Goal: Task Accomplishment & Management: Use online tool/utility

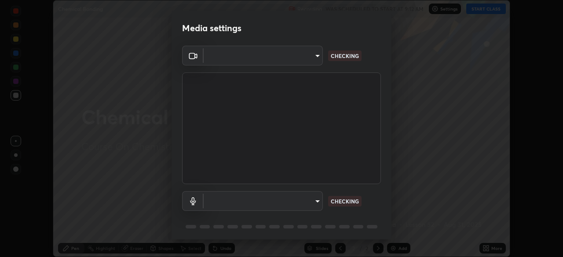
scroll to position [31, 0]
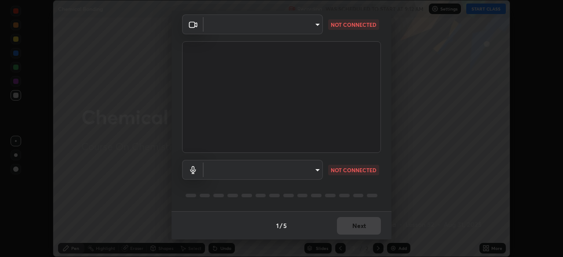
type input "443a52c1fcb7883315f8fd5a1b2310fe1caf799e36d708bb439fd655faabec6d"
type input "7fdfe78cee262fbb170df3dc453960b5c5cc0d2b0e15b6f11887ae30e311942e"
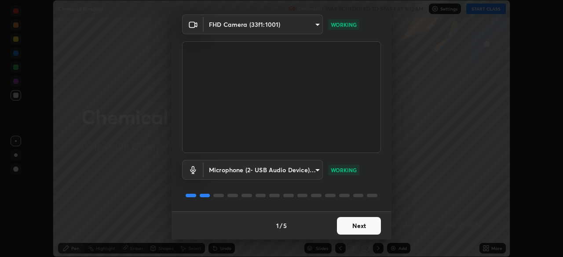
click at [344, 230] on button "Next" at bounding box center [359, 226] width 44 height 18
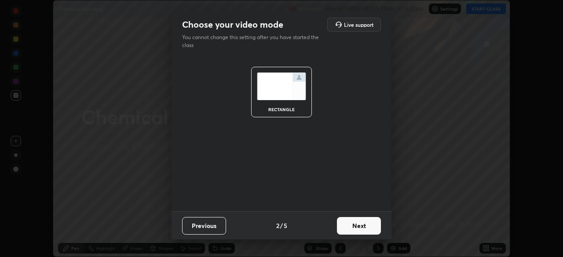
click at [346, 226] on button "Next" at bounding box center [359, 226] width 44 height 18
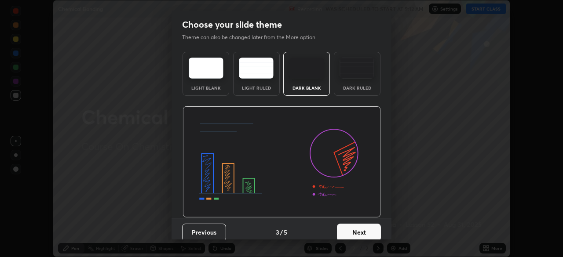
click at [344, 232] on button "Next" at bounding box center [359, 233] width 44 height 18
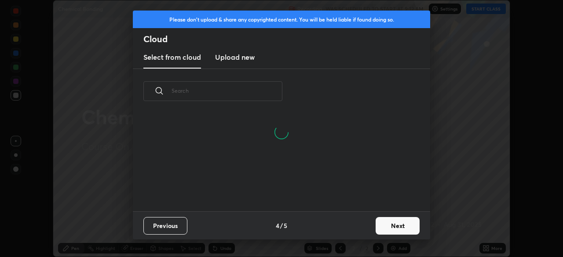
click at [387, 223] on button "Next" at bounding box center [398, 226] width 44 height 18
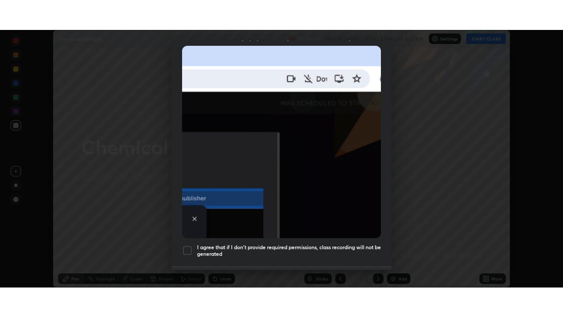
scroll to position [211, 0]
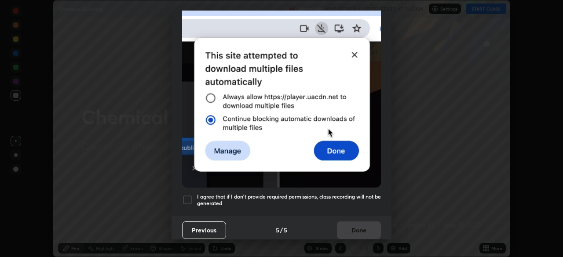
click at [193, 195] on div "I agree that if I don't provide required permissions, class recording will not …" at bounding box center [281, 200] width 199 height 11
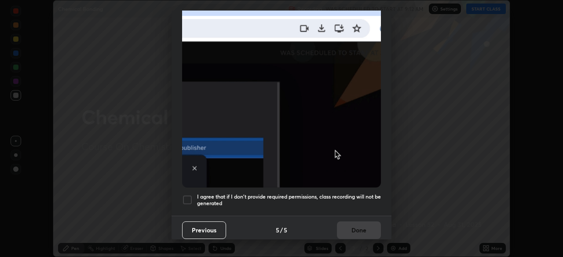
click at [186, 195] on div at bounding box center [187, 200] width 11 height 11
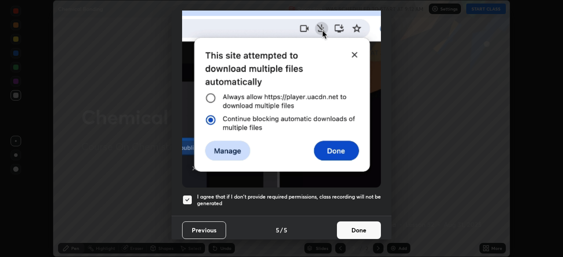
click at [348, 225] on button "Done" at bounding box center [359, 231] width 44 height 18
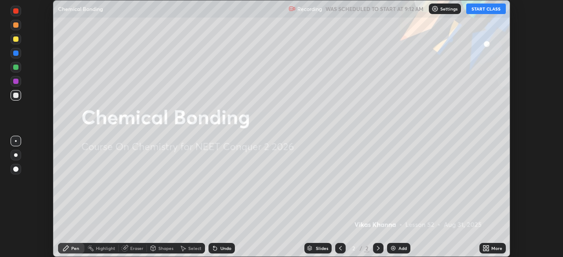
click at [487, 250] on icon at bounding box center [487, 250] width 2 height 2
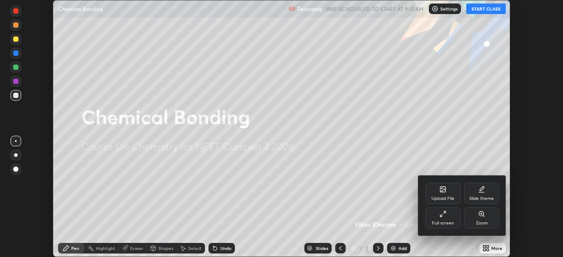
click at [359, 220] on div at bounding box center [281, 128] width 563 height 257
click at [336, 209] on div "Upload File Slide theme Full screen Zoom" at bounding box center [281, 128] width 563 height 257
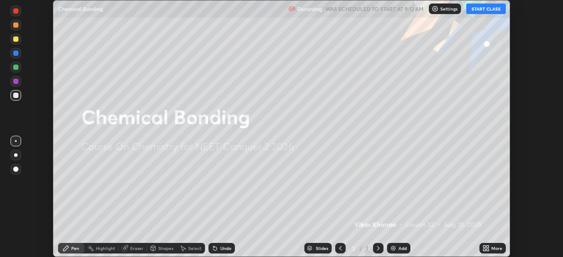
click at [484, 247] on icon at bounding box center [484, 247] width 2 height 2
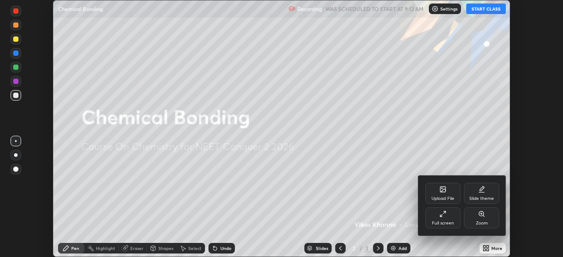
click at [441, 215] on icon at bounding box center [441, 216] width 2 height 2
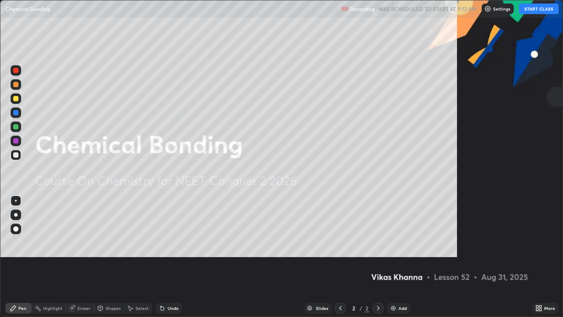
scroll to position [317, 563]
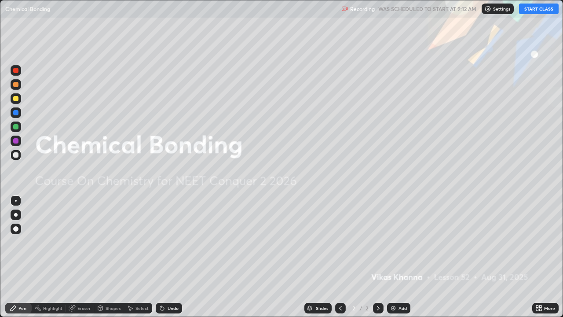
click at [534, 9] on button "START CLASS" at bounding box center [539, 9] width 40 height 11
click at [396, 257] on div "Add" at bounding box center [398, 308] width 23 height 11
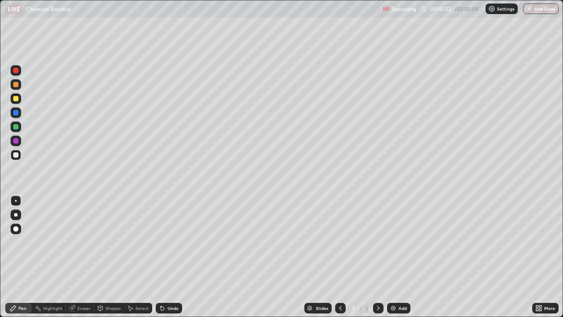
click at [15, 229] on div at bounding box center [15, 228] width 5 height 5
click at [15, 98] on div at bounding box center [15, 98] width 5 height 5
click at [115, 257] on div "Shapes" at bounding box center [109, 308] width 30 height 11
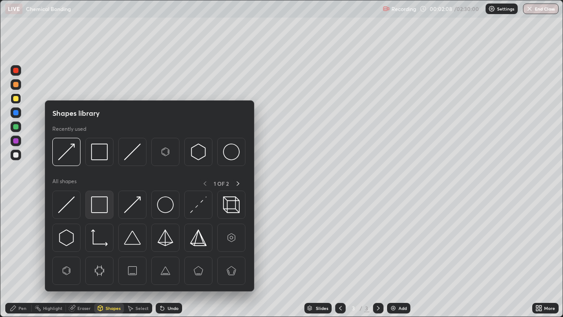
click at [101, 203] on img at bounding box center [99, 204] width 17 height 17
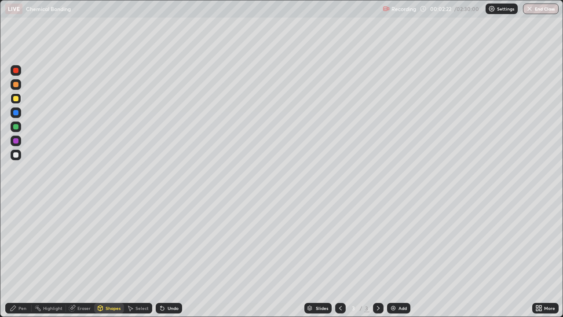
click at [172, 257] on div "Undo" at bounding box center [173, 308] width 11 height 4
click at [27, 257] on div "Pen" at bounding box center [18, 308] width 26 height 11
click at [19, 108] on div at bounding box center [16, 112] width 11 height 11
click at [17, 98] on div at bounding box center [15, 98] width 5 height 5
click at [107, 257] on div "Shapes" at bounding box center [113, 308] width 15 height 4
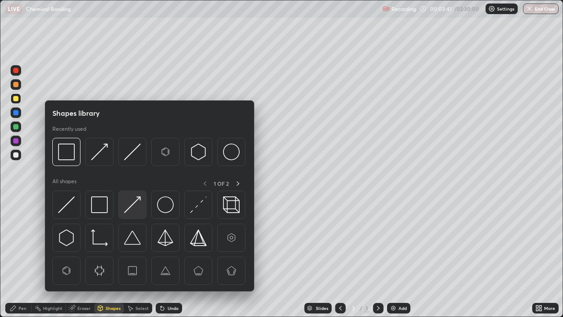
click at [132, 206] on img at bounding box center [132, 204] width 17 height 17
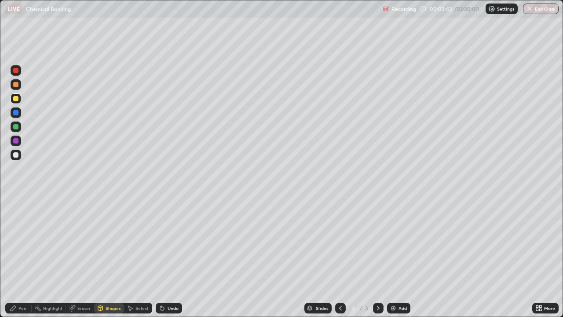
click at [21, 257] on div "Pen" at bounding box center [18, 308] width 26 height 11
click at [115, 257] on div "Shapes" at bounding box center [113, 308] width 15 height 4
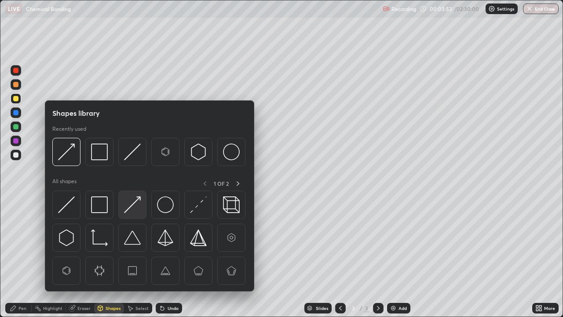
click at [131, 204] on img at bounding box center [132, 204] width 17 height 17
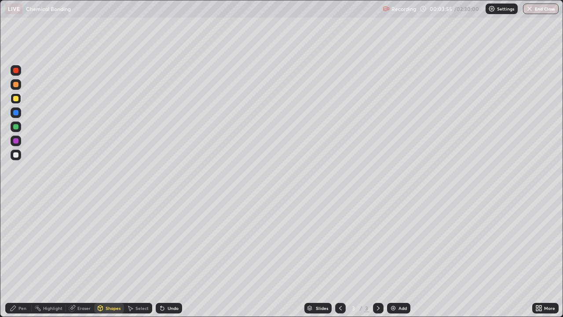
click at [30, 257] on div "Pen" at bounding box center [18, 308] width 26 height 11
click at [108, 257] on div "Shapes" at bounding box center [113, 308] width 15 height 4
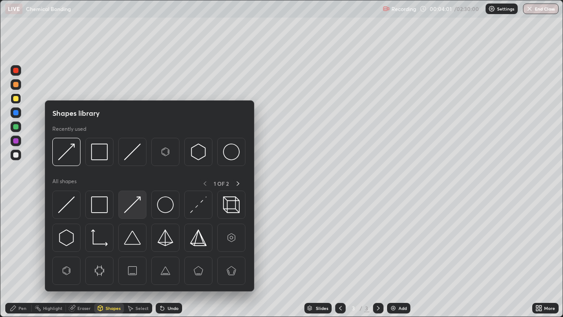
click at [135, 203] on img at bounding box center [132, 204] width 17 height 17
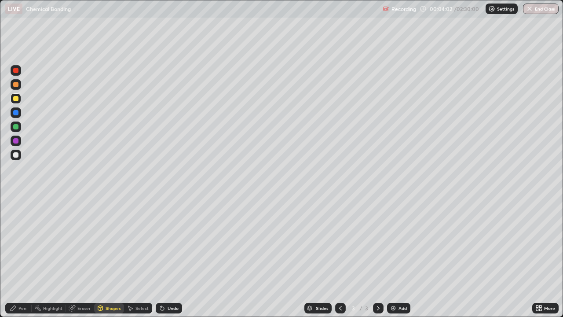
click at [25, 257] on div "Pen" at bounding box center [18, 308] width 26 height 11
click at [108, 257] on div "Shapes" at bounding box center [113, 308] width 15 height 4
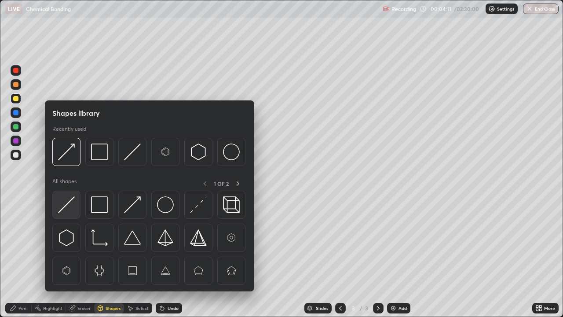
click at [75, 201] on div at bounding box center [66, 204] width 28 height 28
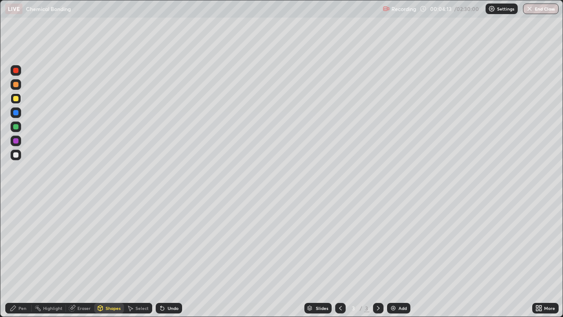
click at [16, 257] on icon at bounding box center [13, 307] width 7 height 7
click at [399, 257] on div "Add" at bounding box center [398, 308] width 23 height 11
click at [400, 257] on div "Add" at bounding box center [402, 308] width 8 height 4
click at [20, 257] on div "Pen" at bounding box center [22, 308] width 8 height 4
click at [15, 124] on div at bounding box center [15, 126] width 5 height 5
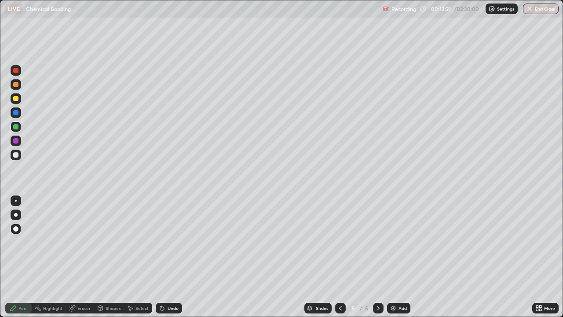
click at [20, 154] on div at bounding box center [16, 155] width 11 height 11
click at [113, 257] on div "Shapes" at bounding box center [113, 308] width 15 height 4
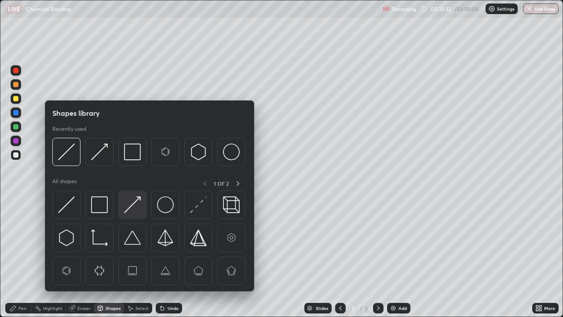
click at [136, 206] on img at bounding box center [132, 204] width 17 height 17
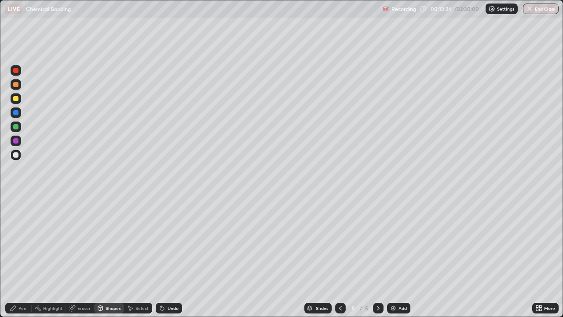
click at [19, 257] on div "Pen" at bounding box center [22, 308] width 8 height 4
click at [17, 140] on div at bounding box center [15, 140] width 5 height 5
click at [110, 257] on div "Shapes" at bounding box center [113, 308] width 15 height 4
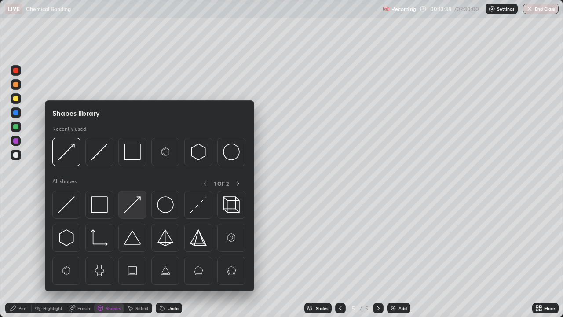
click at [133, 203] on img at bounding box center [132, 204] width 17 height 17
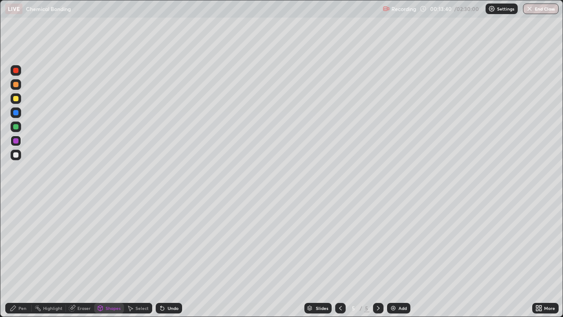
click at [15, 257] on icon at bounding box center [13, 307] width 7 height 7
click at [108, 257] on div "Shapes" at bounding box center [113, 308] width 15 height 4
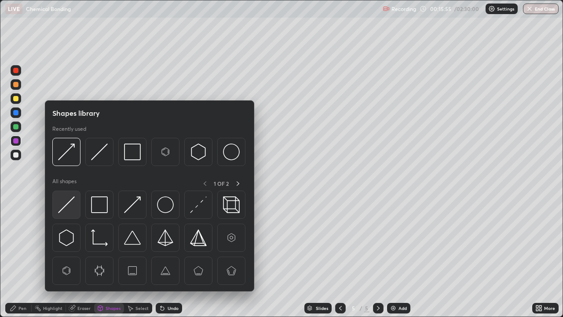
click at [66, 204] on img at bounding box center [66, 204] width 17 height 17
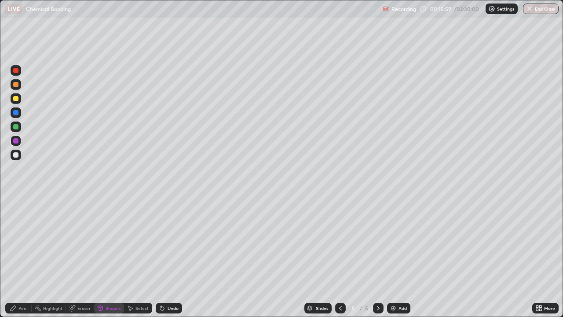
click at [23, 257] on div "Pen" at bounding box center [22, 308] width 8 height 4
click at [19, 128] on div at bounding box center [16, 126] width 11 height 11
click at [164, 257] on icon at bounding box center [162, 307] width 7 height 7
click at [340, 257] on icon at bounding box center [340, 308] width 3 height 4
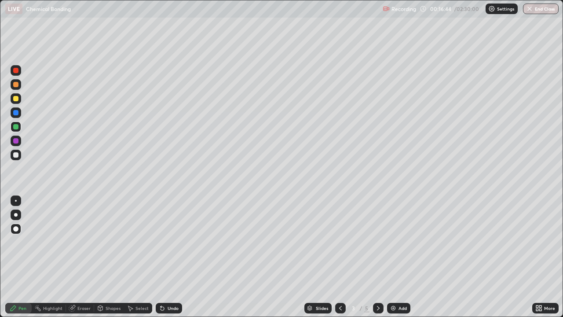
click at [378, 257] on icon at bounding box center [378, 307] width 7 height 7
click at [377, 257] on icon at bounding box center [378, 307] width 7 height 7
click at [17, 96] on div at bounding box center [15, 98] width 5 height 5
click at [394, 257] on img at bounding box center [393, 307] width 7 height 7
click at [340, 257] on icon at bounding box center [340, 307] width 7 height 7
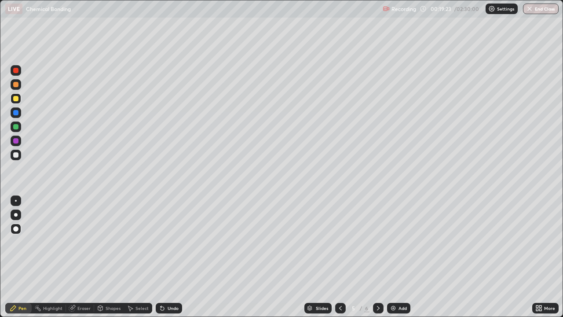
click at [376, 257] on icon at bounding box center [378, 307] width 7 height 7
click at [398, 257] on div "Add" at bounding box center [402, 308] width 8 height 4
click at [13, 257] on icon at bounding box center [13, 307] width 5 height 5
click at [117, 257] on div "Shapes" at bounding box center [109, 308] width 30 height 11
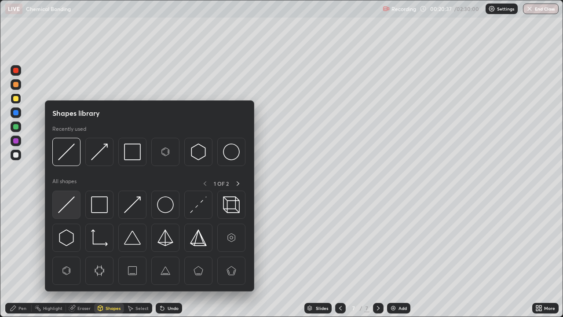
click at [75, 204] on div at bounding box center [66, 204] width 28 height 28
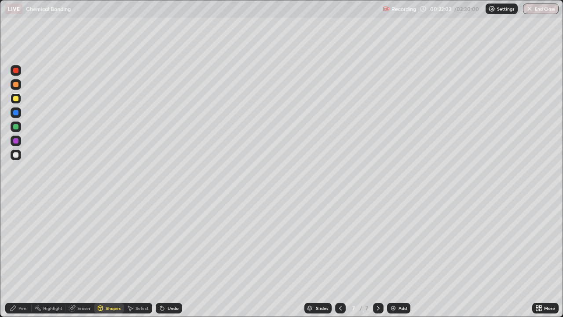
click at [170, 257] on div "Undo" at bounding box center [169, 308] width 26 height 11
click at [18, 257] on div "Pen" at bounding box center [22, 308] width 8 height 4
click at [174, 257] on div "Undo" at bounding box center [173, 308] width 11 height 4
click at [172, 257] on div "Undo" at bounding box center [173, 308] width 11 height 4
click at [171, 257] on div "Undo" at bounding box center [169, 308] width 26 height 11
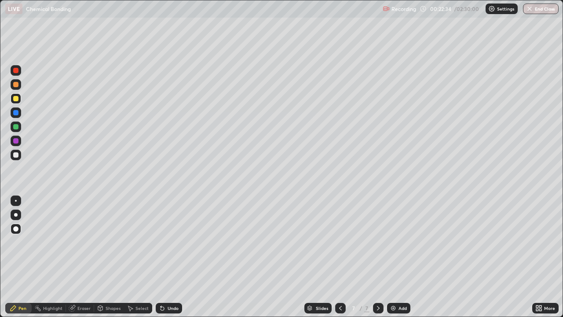
click at [166, 257] on div "Undo" at bounding box center [169, 308] width 26 height 11
click at [16, 154] on div at bounding box center [15, 154] width 5 height 5
click at [16, 140] on div at bounding box center [15, 140] width 5 height 5
click at [399, 257] on div "Add" at bounding box center [402, 308] width 8 height 4
click at [111, 257] on div "Shapes" at bounding box center [109, 308] width 30 height 11
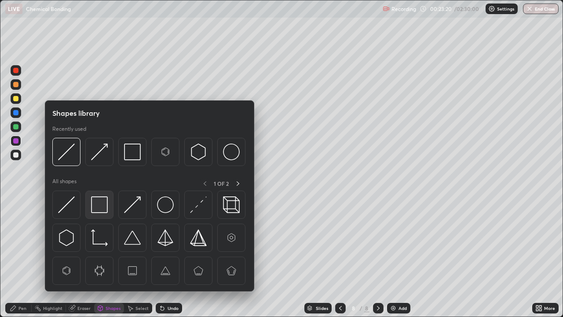
click at [100, 204] on img at bounding box center [99, 204] width 17 height 17
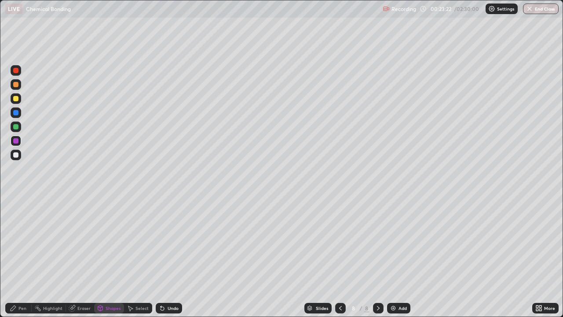
click at [23, 257] on div "Pen" at bounding box center [22, 308] width 8 height 4
click at [16, 97] on div at bounding box center [15, 98] width 5 height 5
click at [113, 257] on div "Shapes" at bounding box center [109, 308] width 30 height 11
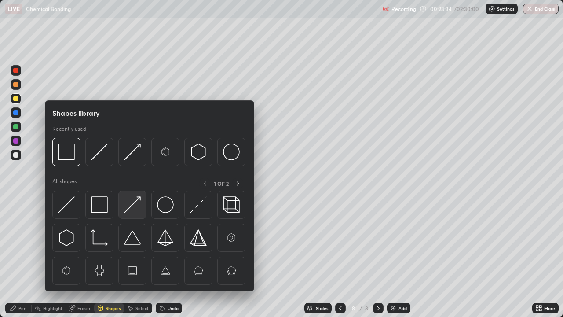
click at [134, 204] on img at bounding box center [132, 204] width 17 height 17
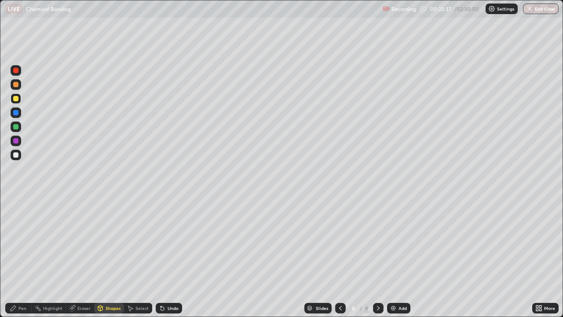
click at [111, 257] on div "Shapes" at bounding box center [113, 308] width 15 height 4
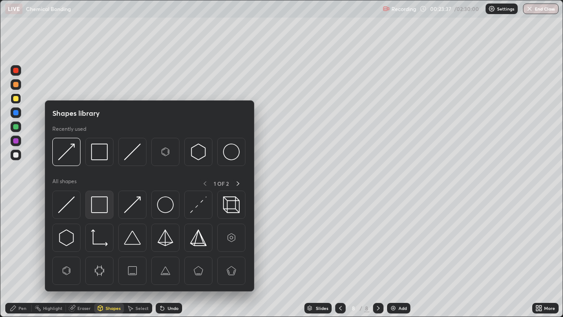
click at [100, 206] on img at bounding box center [99, 204] width 17 height 17
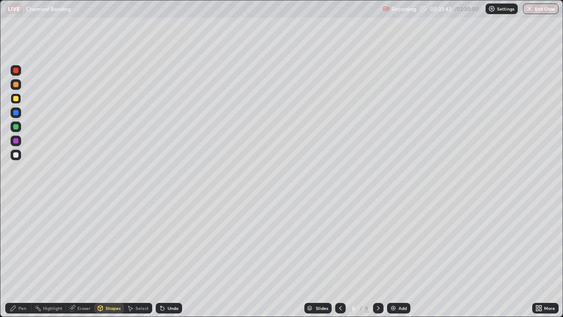
click at [21, 257] on div "Pen" at bounding box center [22, 308] width 8 height 4
click at [15, 124] on div at bounding box center [15, 126] width 5 height 5
click at [396, 257] on div "Add" at bounding box center [398, 308] width 23 height 11
click at [339, 257] on icon at bounding box center [340, 308] width 3 height 4
click at [378, 257] on div at bounding box center [378, 308] width 11 height 18
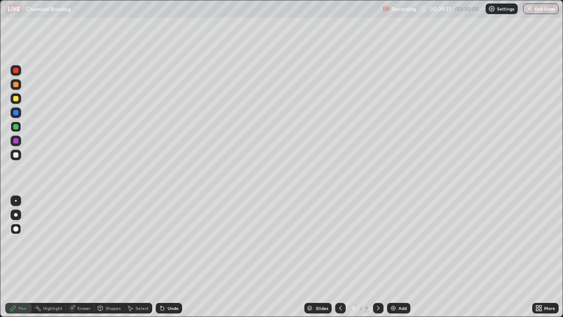
click at [400, 257] on div "Add" at bounding box center [398, 308] width 23 height 11
click at [13, 99] on div at bounding box center [15, 98] width 5 height 5
click at [77, 257] on div "Eraser" at bounding box center [83, 308] width 13 height 4
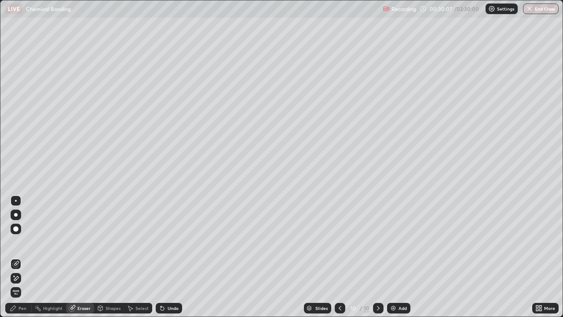
click at [25, 257] on div "Pen" at bounding box center [22, 308] width 8 height 4
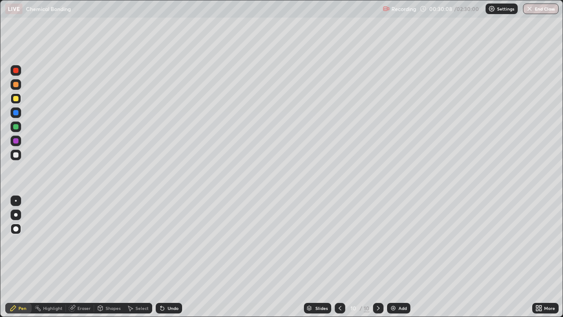
click at [340, 257] on icon at bounding box center [340, 308] width 3 height 4
click at [377, 257] on icon at bounding box center [378, 307] width 7 height 7
click at [339, 257] on icon at bounding box center [339, 307] width 7 height 7
click at [377, 257] on icon at bounding box center [378, 307] width 7 height 7
click at [394, 257] on img at bounding box center [393, 307] width 7 height 7
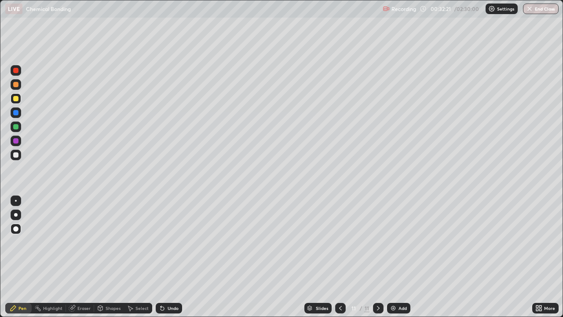
click at [398, 257] on div "Add" at bounding box center [402, 308] width 8 height 4
click at [18, 257] on div "Pen" at bounding box center [18, 308] width 26 height 11
click at [170, 257] on div "Undo" at bounding box center [173, 308] width 11 height 4
click at [377, 257] on icon at bounding box center [378, 307] width 7 height 7
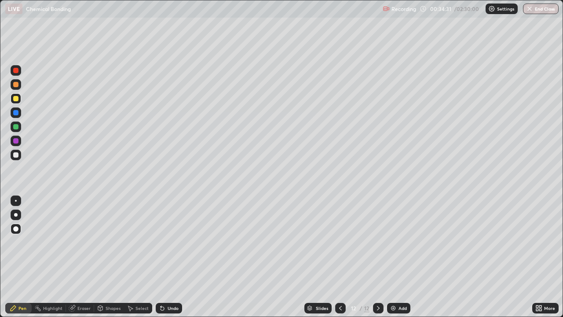
click at [395, 257] on img at bounding box center [393, 307] width 7 height 7
click at [164, 257] on icon at bounding box center [162, 307] width 7 height 7
click at [165, 257] on div "Undo" at bounding box center [169, 308] width 26 height 11
click at [168, 257] on div "Undo" at bounding box center [169, 308] width 26 height 11
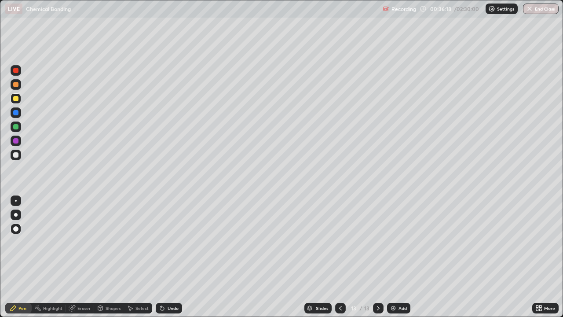
click at [400, 257] on div "Add" at bounding box center [402, 308] width 8 height 4
click at [110, 257] on div "Shapes" at bounding box center [113, 308] width 15 height 4
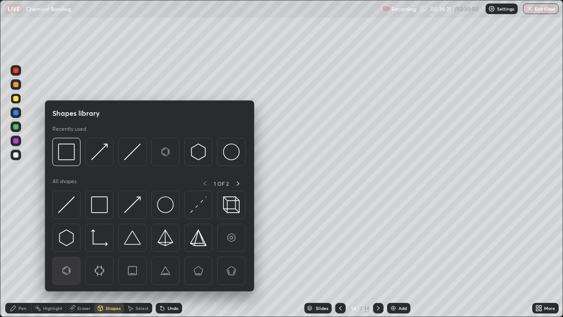
click at [69, 257] on img at bounding box center [66, 270] width 17 height 17
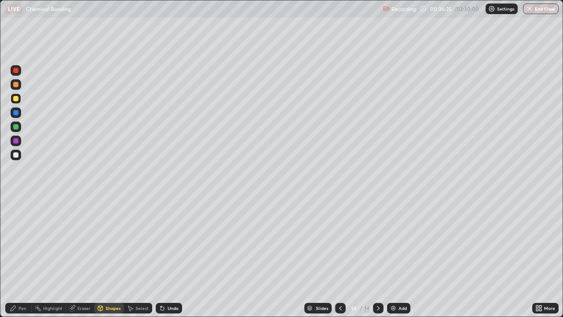
click at [168, 257] on div "Undo" at bounding box center [169, 308] width 26 height 11
click at [22, 257] on div "Pen" at bounding box center [22, 308] width 8 height 4
click at [112, 257] on div "Shapes" at bounding box center [113, 308] width 15 height 4
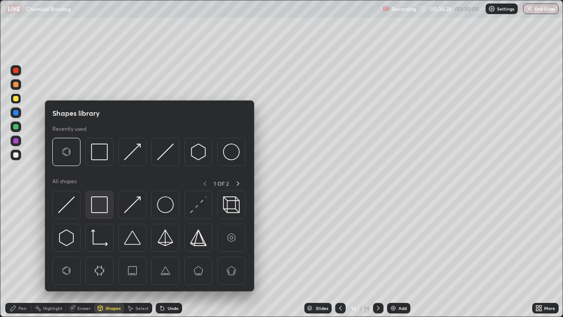
click at [102, 199] on img at bounding box center [99, 204] width 17 height 17
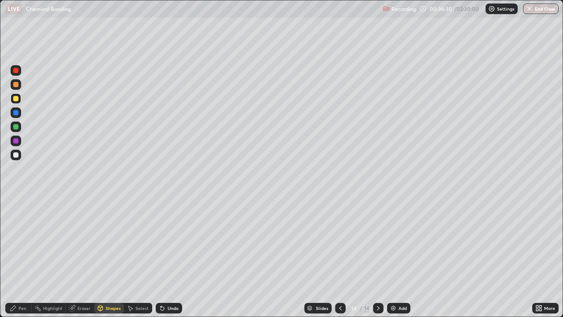
click at [18, 257] on div "Pen" at bounding box center [22, 308] width 8 height 4
click at [18, 113] on div at bounding box center [15, 112] width 5 height 5
click at [108, 257] on div "Shapes" at bounding box center [113, 308] width 15 height 4
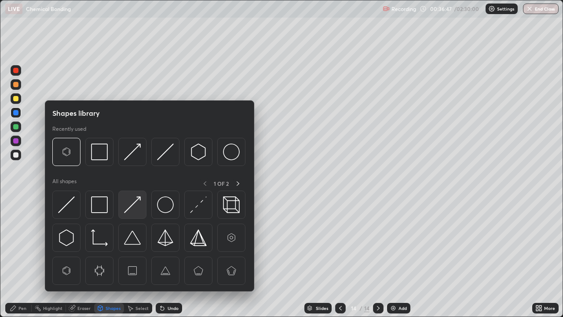
click at [129, 209] on img at bounding box center [132, 204] width 17 height 17
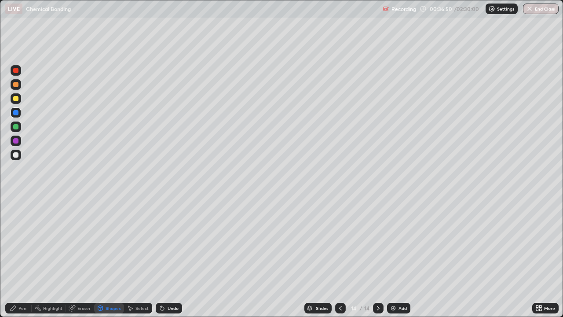
click at [16, 257] on icon at bounding box center [13, 307] width 7 height 7
click at [108, 257] on div "Shapes" at bounding box center [113, 308] width 15 height 4
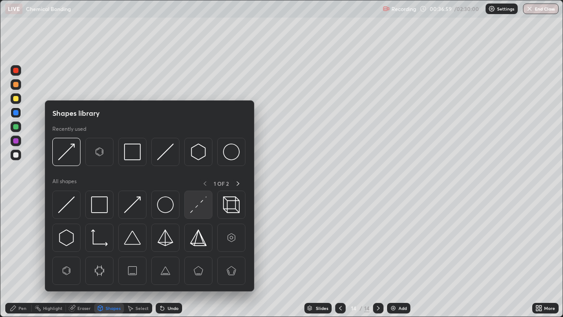
click at [201, 201] on img at bounding box center [198, 204] width 17 height 17
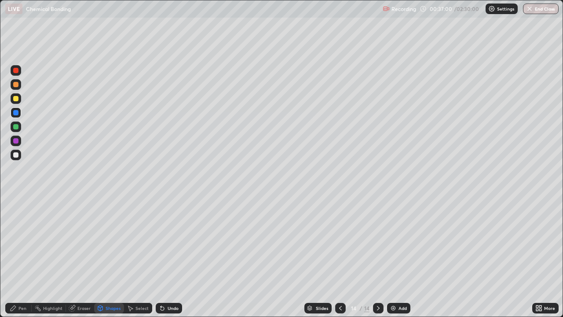
click at [20, 100] on div at bounding box center [16, 98] width 11 height 11
click at [17, 257] on div "Pen" at bounding box center [18, 308] width 26 height 11
click at [394, 257] on div "Add" at bounding box center [398, 308] width 23 height 11
click at [109, 257] on div "Shapes" at bounding box center [113, 308] width 15 height 4
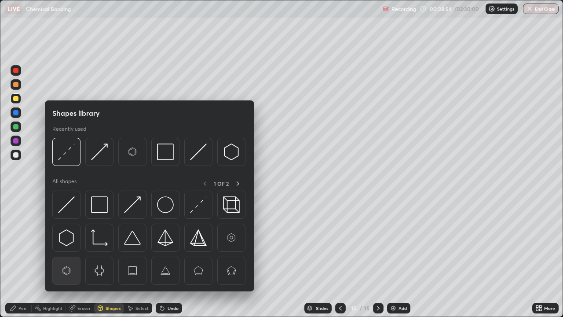
click at [67, 257] on img at bounding box center [66, 270] width 17 height 17
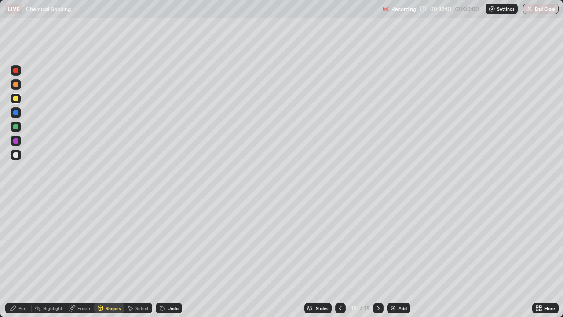
click at [21, 257] on div "Pen" at bounding box center [22, 308] width 8 height 4
click at [15, 127] on div at bounding box center [15, 126] width 5 height 5
click at [392, 257] on img at bounding box center [393, 307] width 7 height 7
click at [109, 257] on div "Shapes" at bounding box center [113, 308] width 15 height 4
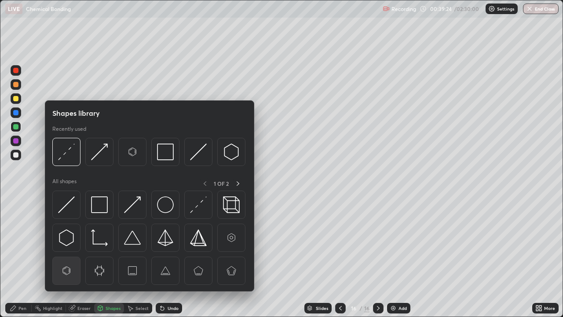
click at [67, 257] on img at bounding box center [66, 270] width 17 height 17
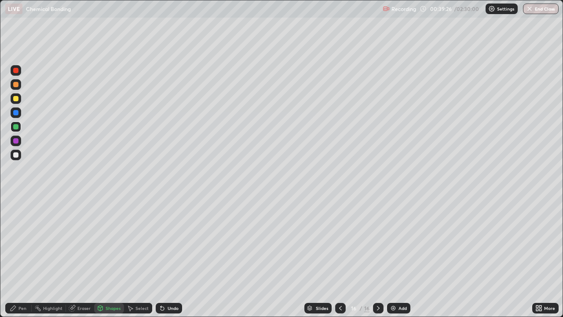
click at [16, 257] on div "Pen" at bounding box center [18, 308] width 26 height 11
click at [18, 113] on div at bounding box center [15, 112] width 5 height 5
click at [15, 98] on div at bounding box center [15, 98] width 5 height 5
click at [168, 257] on div "Undo" at bounding box center [173, 308] width 11 height 4
click at [171, 257] on div "Undo" at bounding box center [173, 308] width 11 height 4
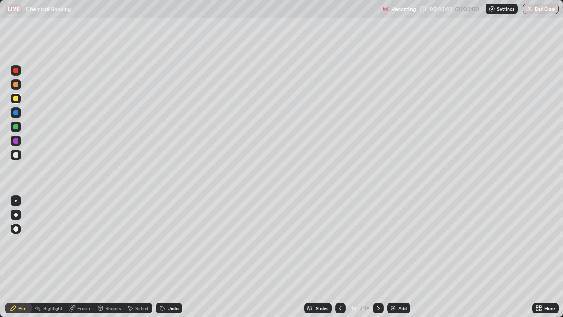
click at [169, 257] on div "Undo" at bounding box center [169, 308] width 26 height 11
click at [168, 257] on div "Undo" at bounding box center [173, 308] width 11 height 4
click at [165, 257] on div "Undo" at bounding box center [169, 308] width 26 height 11
click at [339, 257] on icon at bounding box center [340, 307] width 7 height 7
click at [18, 113] on div at bounding box center [15, 112] width 5 height 5
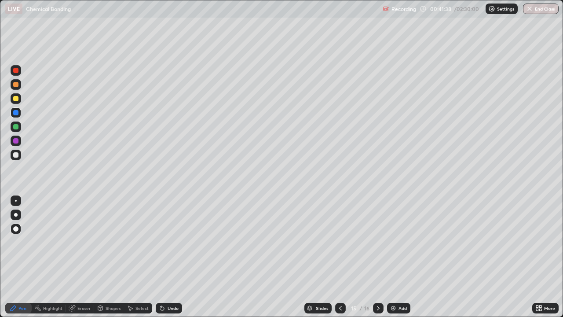
click at [15, 257] on div "Pen" at bounding box center [18, 308] width 26 height 11
click at [110, 257] on div "Shapes" at bounding box center [113, 308] width 15 height 4
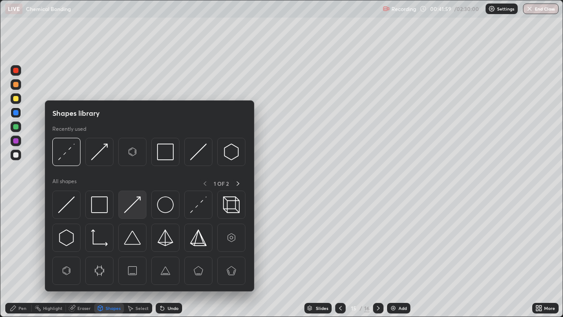
click at [133, 204] on img at bounding box center [132, 204] width 17 height 17
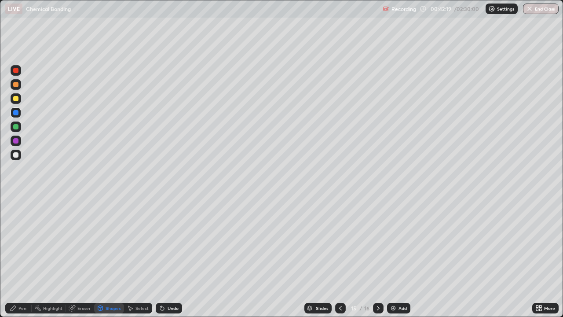
click at [106, 257] on div "Shapes" at bounding box center [113, 308] width 15 height 4
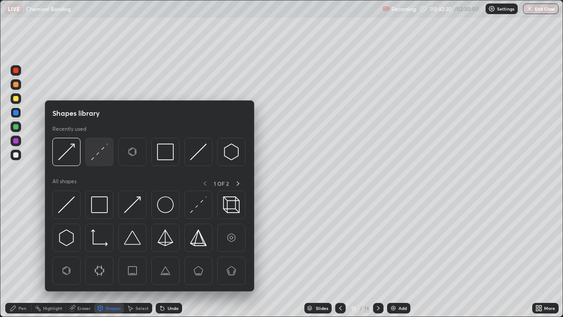
click at [99, 154] on img at bounding box center [99, 151] width 17 height 17
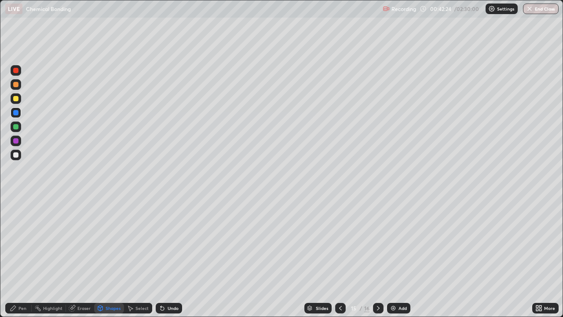
click at [21, 257] on div "Pen" at bounding box center [22, 308] width 8 height 4
click at [16, 99] on div at bounding box center [15, 98] width 5 height 5
click at [15, 128] on div at bounding box center [15, 126] width 5 height 5
click at [172, 257] on div "Undo" at bounding box center [173, 308] width 11 height 4
click at [170, 257] on div "Undo" at bounding box center [173, 308] width 11 height 4
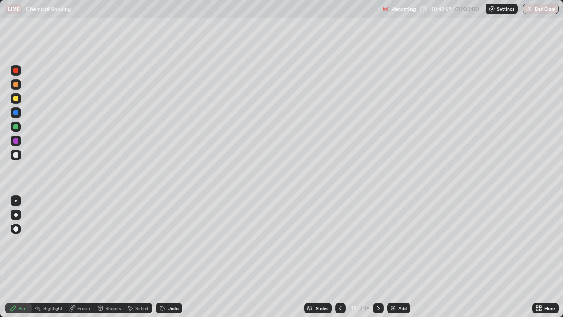
click at [339, 257] on icon at bounding box center [340, 308] width 3 height 4
click at [376, 257] on icon at bounding box center [378, 307] width 7 height 7
click at [377, 257] on icon at bounding box center [378, 307] width 7 height 7
click at [401, 257] on div "Add" at bounding box center [402, 308] width 8 height 4
click at [340, 257] on icon at bounding box center [340, 307] width 7 height 7
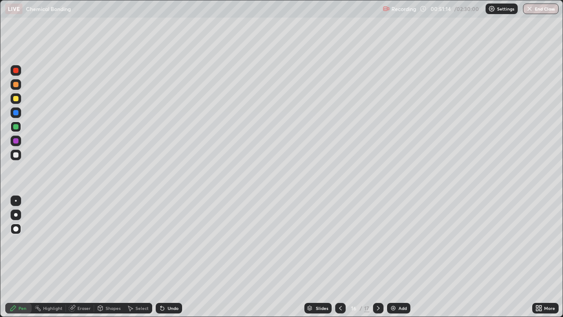
click at [376, 257] on icon at bounding box center [378, 307] width 7 height 7
click at [114, 257] on div "Shapes" at bounding box center [113, 308] width 15 height 4
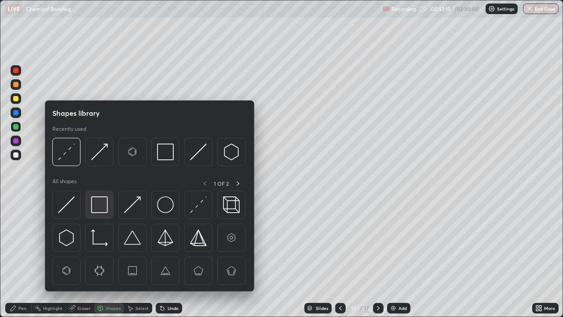
click at [102, 205] on img at bounding box center [99, 204] width 17 height 17
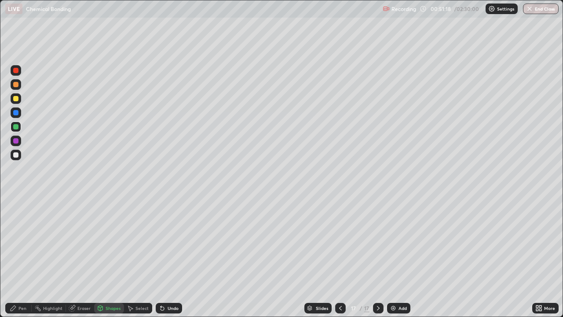
click at [21, 257] on div "Pen" at bounding box center [22, 308] width 8 height 4
click at [15, 111] on div at bounding box center [15, 112] width 5 height 5
click at [111, 257] on div "Shapes" at bounding box center [113, 308] width 15 height 4
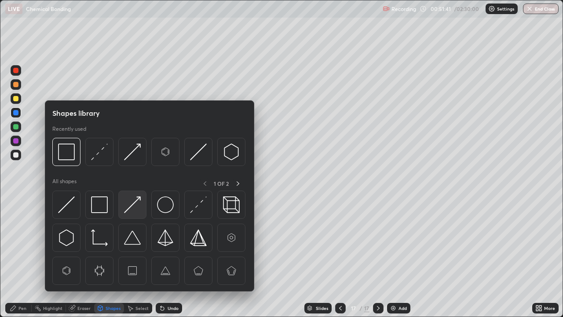
click at [136, 201] on img at bounding box center [132, 204] width 17 height 17
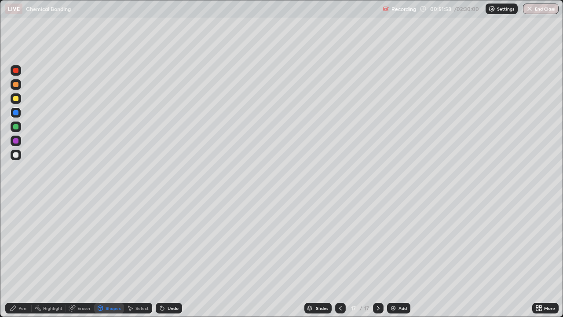
click at [108, 257] on div "Shapes" at bounding box center [113, 308] width 15 height 4
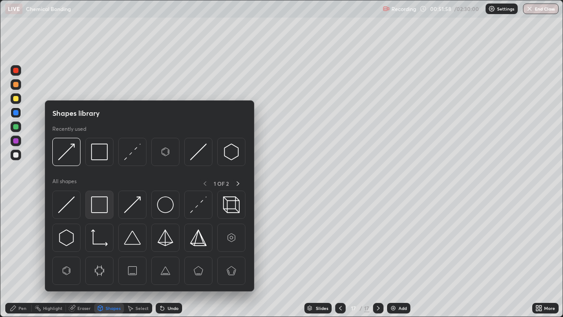
click at [102, 206] on img at bounding box center [99, 204] width 17 height 17
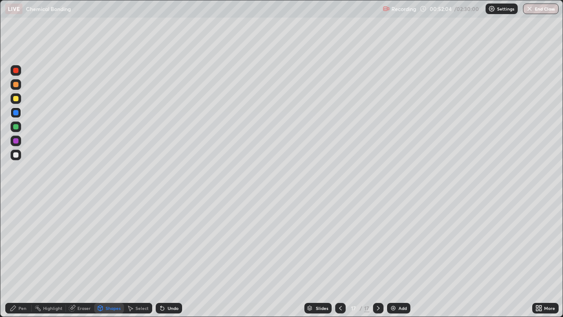
click at [22, 257] on div "Pen" at bounding box center [22, 308] width 8 height 4
click at [18, 97] on div at bounding box center [15, 98] width 5 height 5
click at [396, 257] on div "Add" at bounding box center [398, 308] width 23 height 11
click at [110, 257] on div "Shapes" at bounding box center [113, 308] width 15 height 4
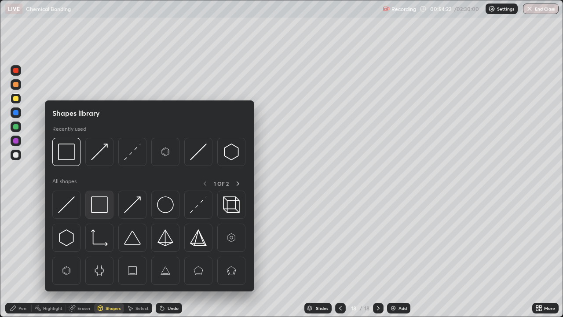
click at [102, 204] on img at bounding box center [99, 204] width 17 height 17
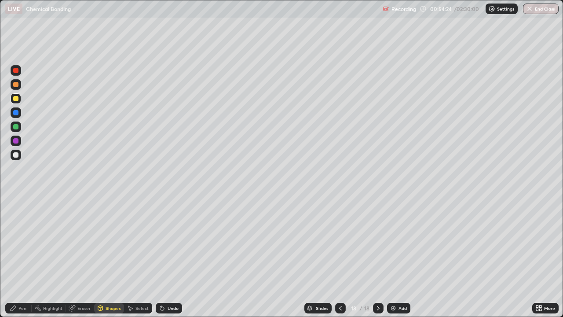
click at [18, 257] on div "Pen" at bounding box center [18, 308] width 26 height 11
click at [17, 113] on div at bounding box center [15, 112] width 5 height 5
click at [116, 257] on div "Shapes" at bounding box center [113, 308] width 15 height 4
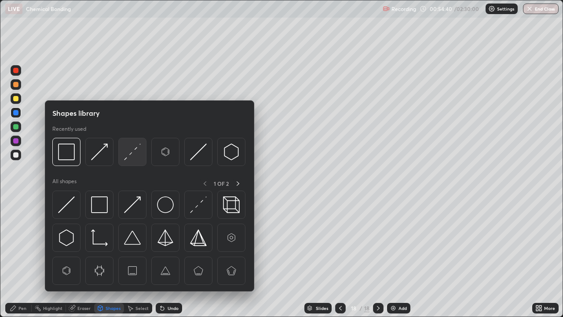
click at [133, 154] on img at bounding box center [132, 151] width 17 height 17
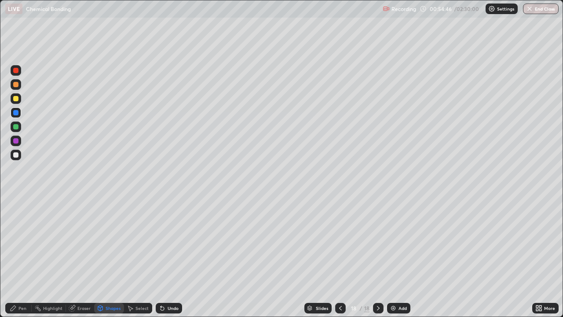
click at [22, 257] on div "Pen" at bounding box center [22, 308] width 8 height 4
click at [110, 257] on div "Shapes" at bounding box center [113, 308] width 15 height 4
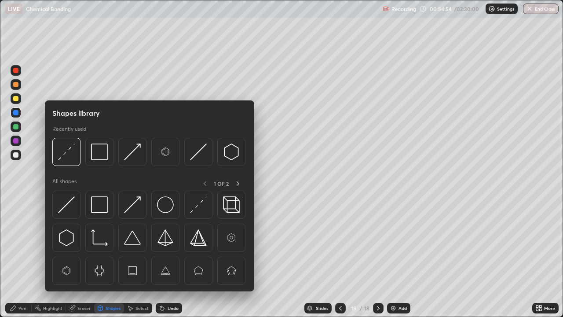
click at [16, 99] on div at bounding box center [15, 98] width 5 height 5
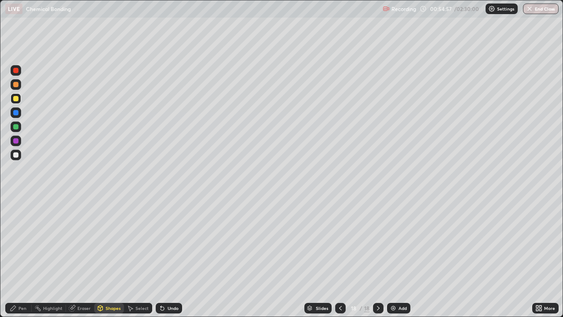
click at [168, 257] on div "Undo" at bounding box center [173, 308] width 11 height 4
click at [166, 257] on div "Undo" at bounding box center [169, 308] width 26 height 11
click at [22, 257] on div "Pen" at bounding box center [22, 308] width 8 height 4
click at [17, 124] on div at bounding box center [15, 126] width 5 height 5
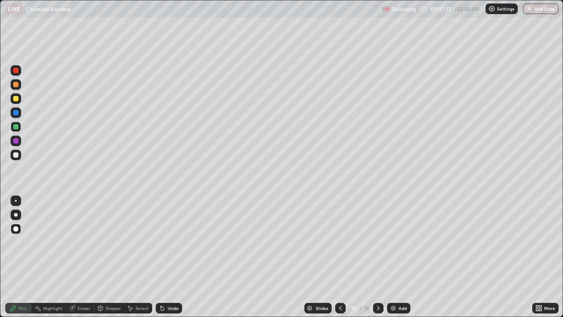
click at [115, 257] on div "Shapes" at bounding box center [109, 308] width 30 height 11
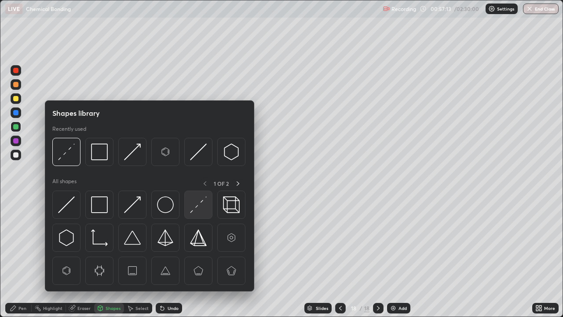
click at [196, 209] on img at bounding box center [198, 204] width 17 height 17
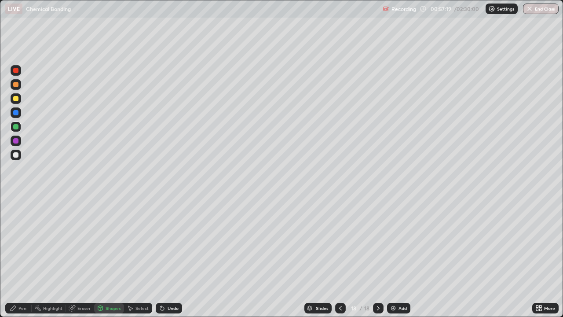
click at [15, 257] on icon at bounding box center [13, 307] width 7 height 7
click at [398, 257] on div "Add" at bounding box center [402, 308] width 8 height 4
click at [19, 99] on div at bounding box center [16, 98] width 11 height 11
click at [107, 257] on div "Shapes" at bounding box center [113, 308] width 15 height 4
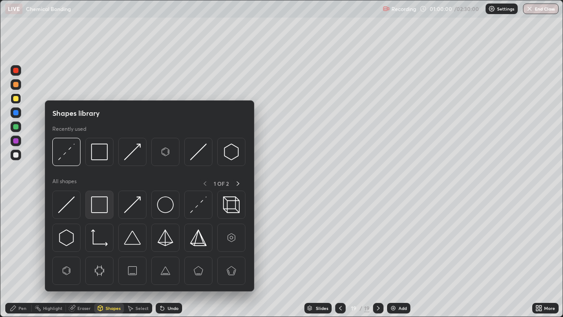
click at [102, 204] on img at bounding box center [99, 204] width 17 height 17
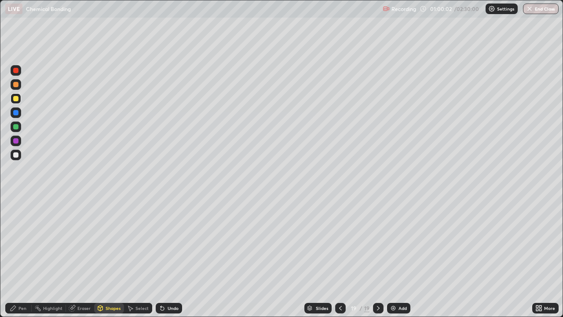
click at [18, 257] on div "Pen" at bounding box center [18, 308] width 26 height 11
click at [17, 110] on div at bounding box center [15, 112] width 5 height 5
click at [114, 257] on div "Shapes" at bounding box center [113, 308] width 15 height 4
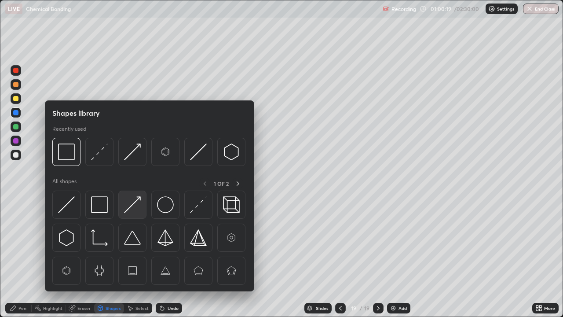
click at [133, 207] on img at bounding box center [132, 204] width 17 height 17
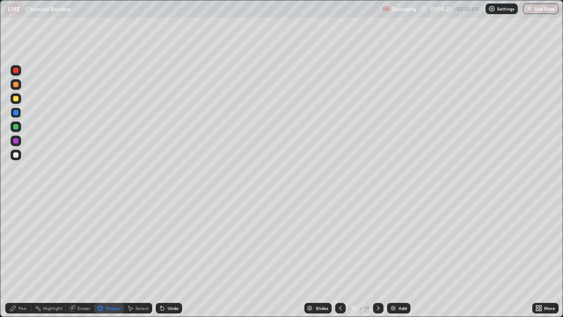
click at [18, 257] on div "Pen" at bounding box center [18, 308] width 26 height 11
click at [398, 257] on div "Add" at bounding box center [402, 308] width 8 height 4
click at [110, 257] on div "Shapes" at bounding box center [109, 308] width 30 height 11
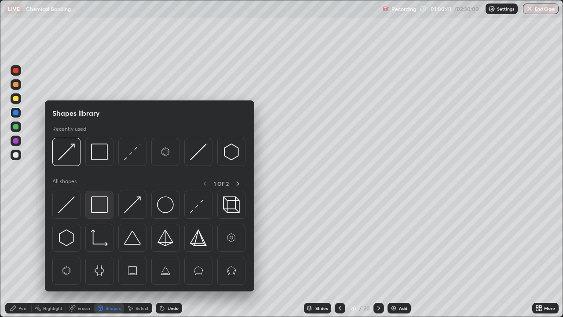
click at [102, 205] on img at bounding box center [99, 204] width 17 height 17
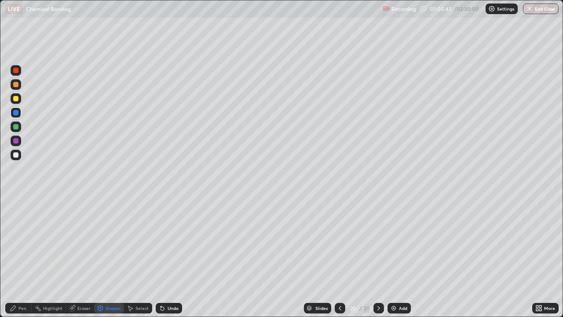
click at [16, 257] on icon at bounding box center [13, 307] width 7 height 7
click at [19, 99] on div at bounding box center [16, 98] width 11 height 11
click at [161, 257] on icon at bounding box center [161, 306] width 1 height 1
click at [163, 257] on div "Undo" at bounding box center [169, 308] width 26 height 11
click at [338, 257] on icon at bounding box center [339, 307] width 7 height 7
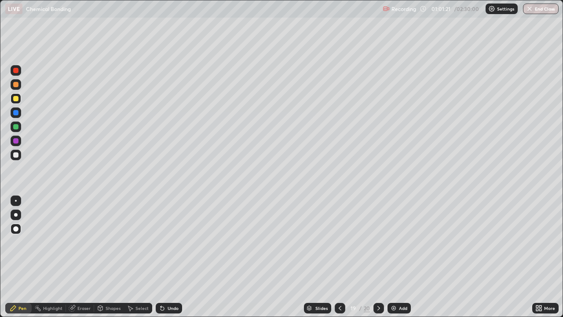
click at [107, 257] on div "Shapes" at bounding box center [113, 308] width 15 height 4
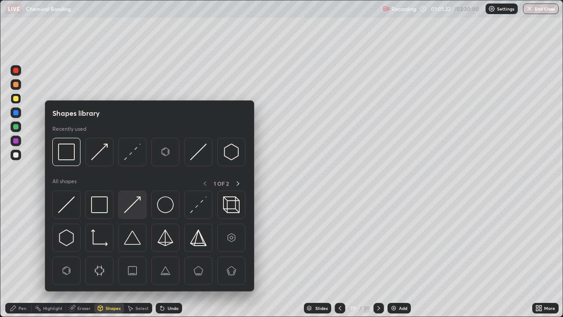
click at [133, 208] on img at bounding box center [132, 204] width 17 height 17
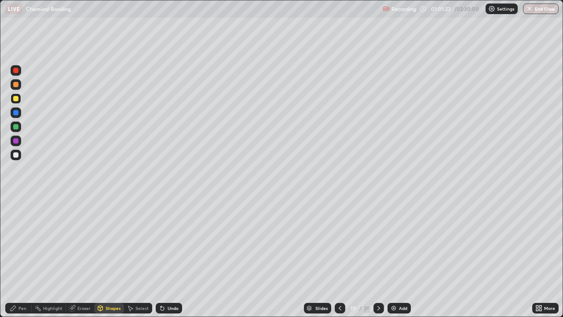
click at [22, 257] on div "Pen" at bounding box center [18, 308] width 26 height 11
click at [378, 257] on icon at bounding box center [378, 307] width 7 height 7
click at [393, 257] on div "Add" at bounding box center [398, 308] width 23 height 11
click at [109, 257] on div "Shapes" at bounding box center [113, 308] width 15 height 4
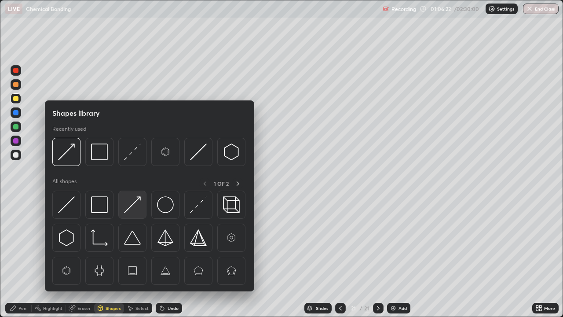
click at [128, 207] on img at bounding box center [132, 204] width 17 height 17
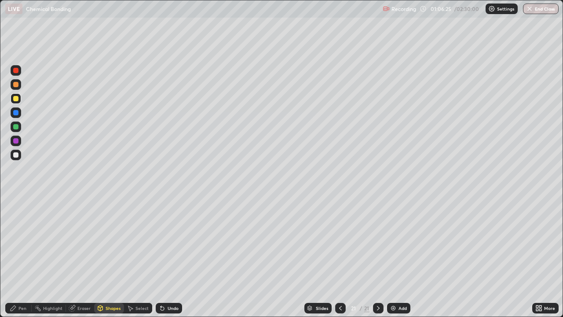
click at [15, 257] on icon at bounding box center [13, 307] width 5 height 5
click at [18, 127] on div at bounding box center [15, 126] width 5 height 5
click at [113, 257] on div "Shapes" at bounding box center [113, 308] width 15 height 4
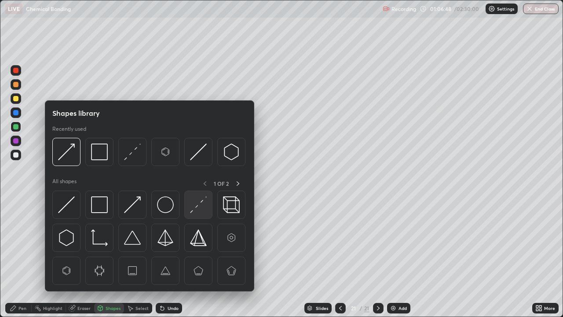
click at [202, 201] on img at bounding box center [198, 204] width 17 height 17
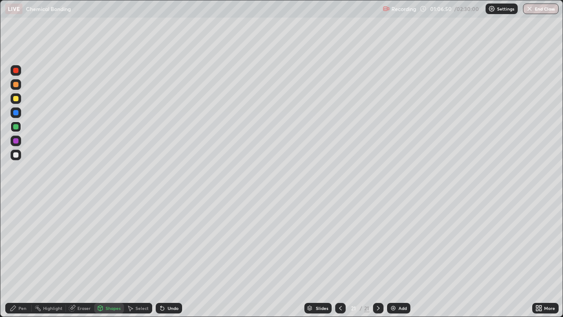
click at [21, 257] on div "Pen" at bounding box center [22, 308] width 8 height 4
click at [110, 257] on div "Shapes" at bounding box center [113, 308] width 15 height 4
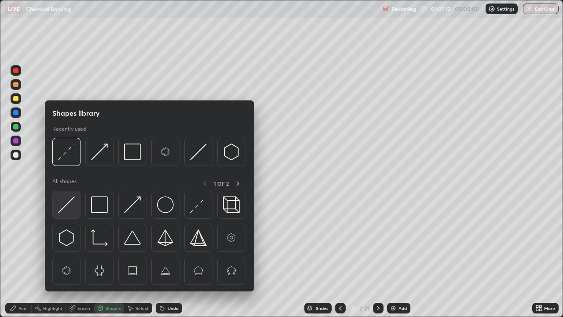
click at [72, 204] on img at bounding box center [66, 204] width 17 height 17
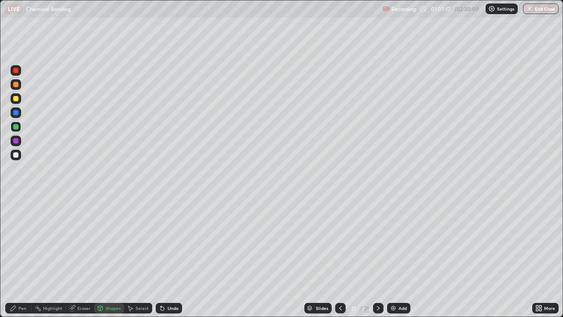
click at [28, 257] on div "Pen" at bounding box center [18, 308] width 26 height 11
click at [16, 113] on div at bounding box center [15, 112] width 5 height 5
click at [14, 98] on div at bounding box center [15, 98] width 5 height 5
click at [113, 257] on div "Shapes" at bounding box center [109, 308] width 30 height 11
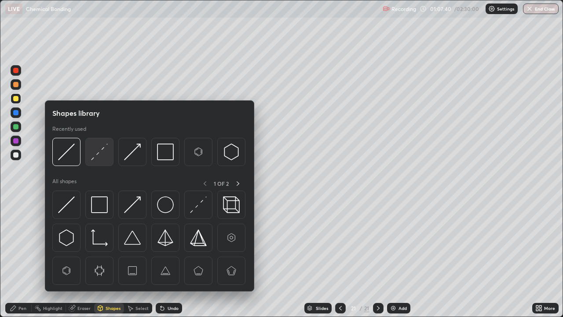
click at [107, 151] on img at bounding box center [99, 151] width 17 height 17
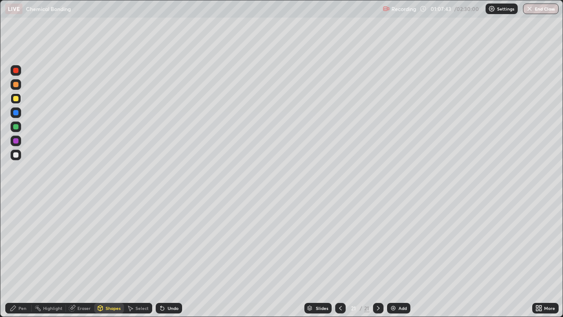
click at [18, 257] on div "Pen" at bounding box center [18, 308] width 26 height 11
click at [394, 257] on img at bounding box center [393, 307] width 7 height 7
click at [9, 257] on div "Pen" at bounding box center [18, 308] width 26 height 11
click at [17, 154] on div at bounding box center [15, 154] width 5 height 5
click at [113, 257] on div "Shapes" at bounding box center [113, 308] width 15 height 4
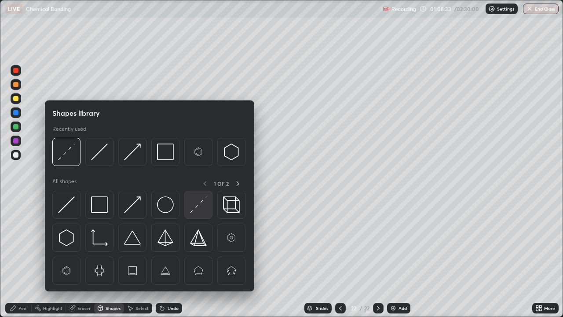
click at [198, 208] on img at bounding box center [198, 204] width 17 height 17
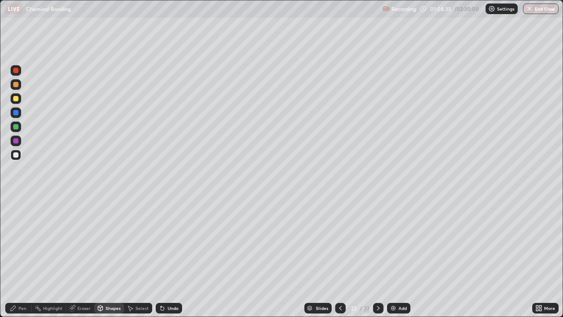
click at [21, 257] on div "Pen" at bounding box center [22, 308] width 8 height 4
click at [15, 98] on div at bounding box center [15, 98] width 5 height 5
click at [169, 257] on div "Undo" at bounding box center [169, 308] width 26 height 11
click at [108, 257] on div "Shapes" at bounding box center [109, 308] width 30 height 11
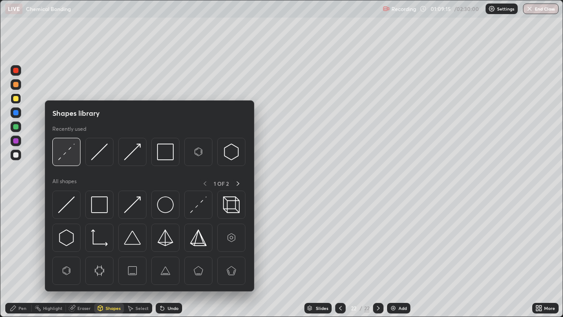
click at [66, 154] on img at bounding box center [66, 151] width 17 height 17
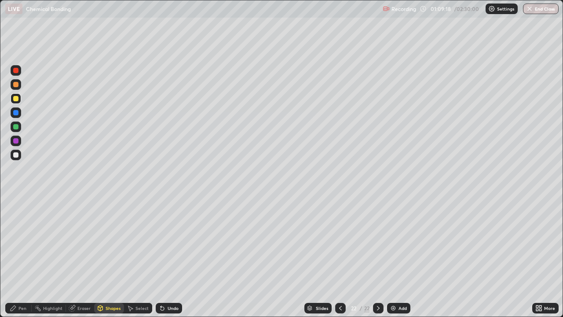
click at [22, 257] on div "Pen" at bounding box center [22, 308] width 8 height 4
click at [340, 257] on icon at bounding box center [340, 308] width 3 height 4
click at [339, 257] on icon at bounding box center [340, 307] width 7 height 7
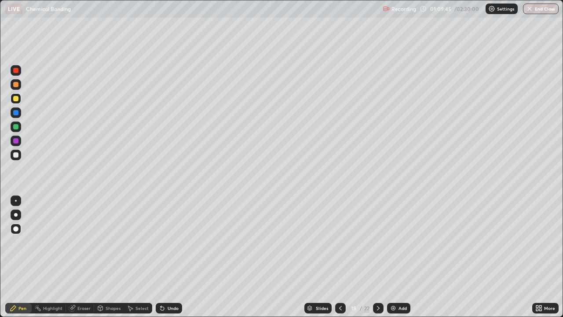
click at [376, 257] on icon at bounding box center [378, 307] width 7 height 7
click at [377, 257] on icon at bounding box center [378, 307] width 7 height 7
click at [376, 257] on icon at bounding box center [378, 307] width 7 height 7
click at [377, 257] on icon at bounding box center [378, 307] width 7 height 7
click at [15, 139] on div at bounding box center [15, 140] width 5 height 5
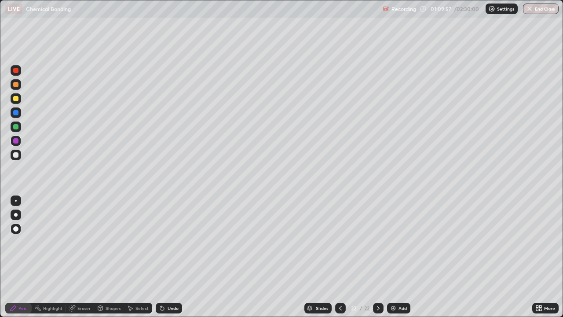
click at [111, 257] on div "Shapes" at bounding box center [113, 308] width 15 height 4
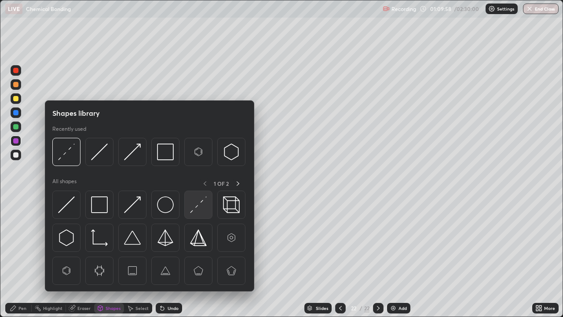
click at [197, 204] on img at bounding box center [198, 204] width 17 height 17
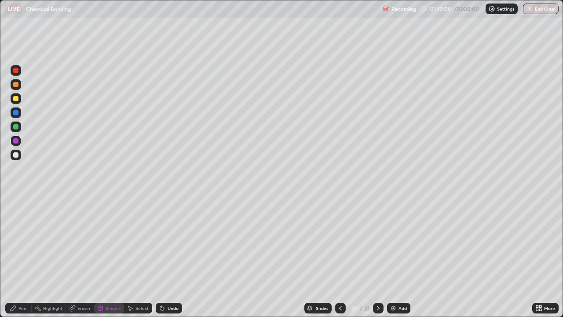
click at [18, 257] on div "Pen" at bounding box center [18, 308] width 26 height 11
click at [398, 257] on div "Add" at bounding box center [402, 308] width 8 height 4
click at [17, 112] on div at bounding box center [15, 112] width 5 height 5
click at [171, 257] on div "Undo" at bounding box center [173, 308] width 11 height 4
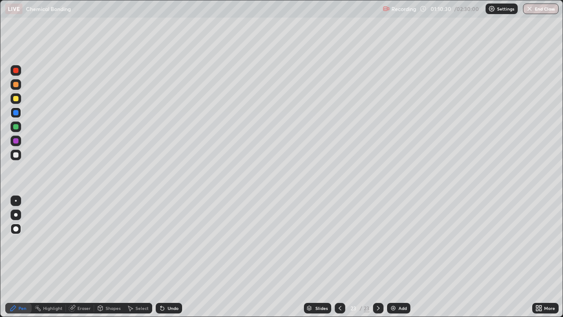
click at [16, 140] on div at bounding box center [15, 140] width 5 height 5
click at [110, 257] on div "Shapes" at bounding box center [113, 308] width 15 height 4
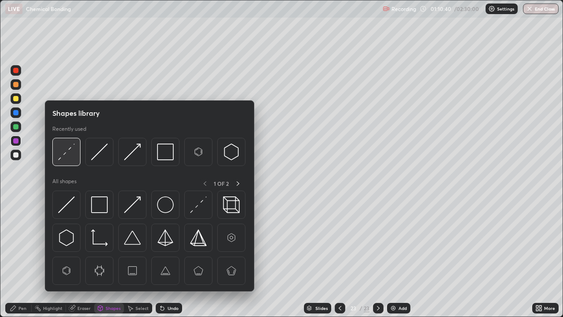
click at [72, 153] on img at bounding box center [66, 151] width 17 height 17
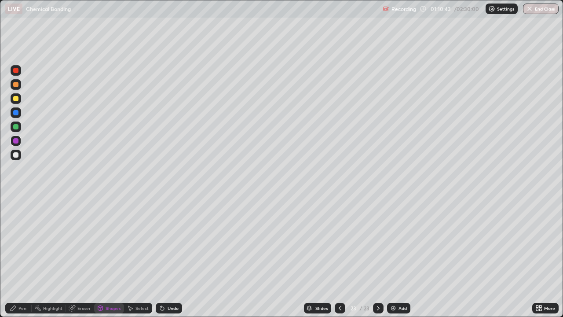
click at [13, 257] on icon at bounding box center [13, 307] width 5 height 5
click at [336, 257] on div at bounding box center [340, 308] width 11 height 11
click at [339, 257] on icon at bounding box center [339, 307] width 7 height 7
click at [375, 257] on icon at bounding box center [378, 307] width 7 height 7
click at [17, 154] on div at bounding box center [15, 154] width 5 height 5
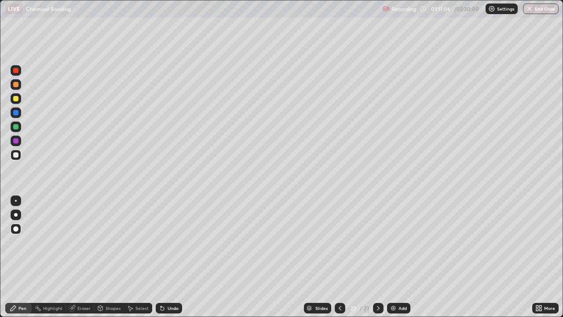
click at [106, 257] on div "Shapes" at bounding box center [109, 308] width 30 height 11
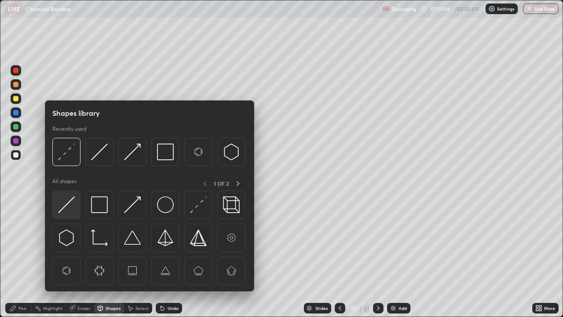
click at [73, 204] on img at bounding box center [66, 204] width 17 height 17
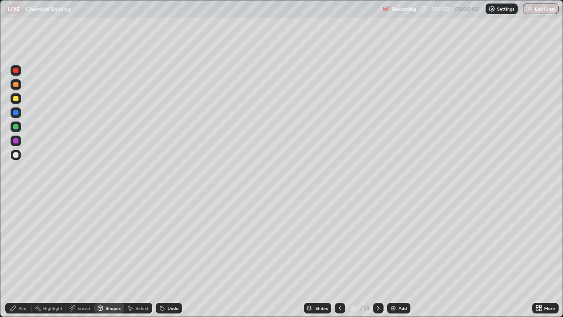
click at [377, 257] on icon at bounding box center [378, 307] width 7 height 7
click at [401, 257] on div "Add" at bounding box center [398, 308] width 23 height 11
click at [17, 257] on div "Pen" at bounding box center [18, 308] width 26 height 11
click at [109, 257] on div "Shapes" at bounding box center [113, 308] width 15 height 4
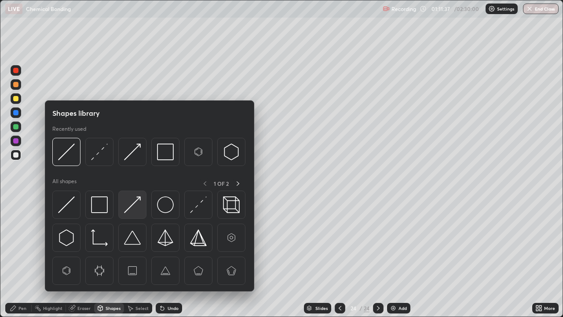
click at [130, 208] on img at bounding box center [132, 204] width 17 height 17
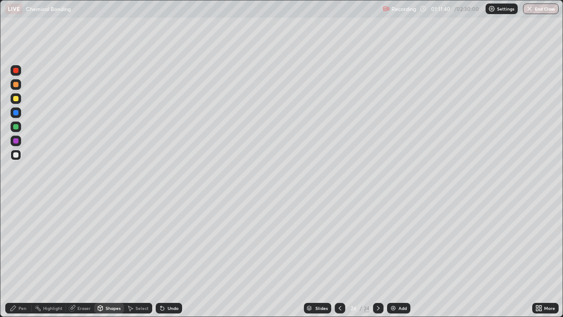
click at [20, 257] on div "Pen" at bounding box center [22, 308] width 8 height 4
click at [16, 111] on div at bounding box center [15, 112] width 5 height 5
click at [168, 257] on div "Undo" at bounding box center [173, 308] width 11 height 4
click at [117, 257] on div "Shapes" at bounding box center [113, 308] width 15 height 4
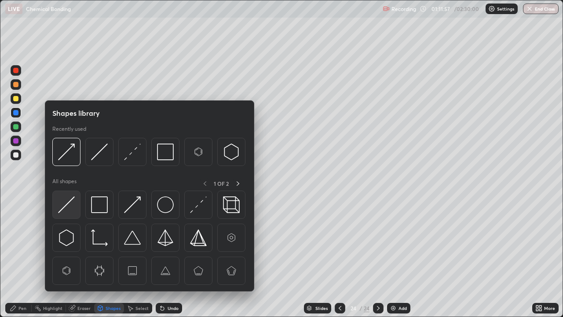
click at [76, 204] on div at bounding box center [66, 204] width 28 height 28
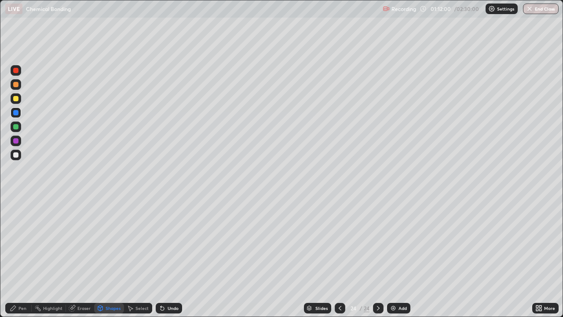
click at [21, 257] on div "Pen" at bounding box center [18, 308] width 26 height 11
click at [16, 98] on div at bounding box center [15, 98] width 5 height 5
click at [106, 257] on div "Shapes" at bounding box center [113, 308] width 15 height 4
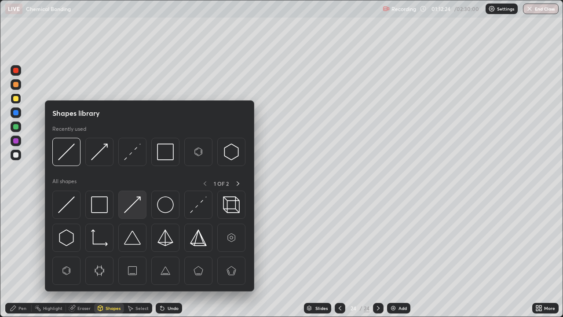
click at [128, 212] on img at bounding box center [132, 204] width 17 height 17
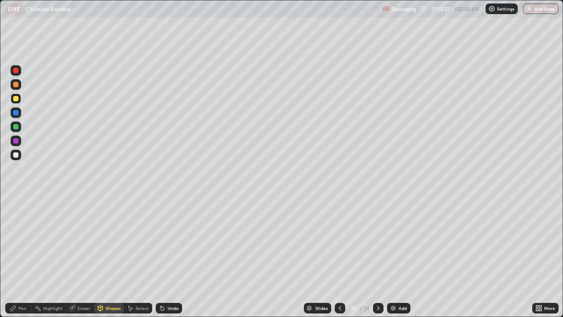
click at [167, 257] on div "Undo" at bounding box center [169, 308] width 26 height 11
click at [165, 257] on div "Undo" at bounding box center [169, 308] width 26 height 11
click at [16, 257] on icon at bounding box center [13, 307] width 7 height 7
click at [16, 153] on div at bounding box center [15, 154] width 5 height 5
click at [15, 139] on div at bounding box center [15, 140] width 5 height 5
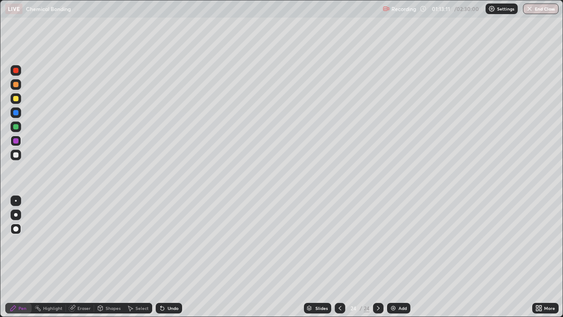
click at [170, 257] on div "Undo" at bounding box center [173, 308] width 11 height 4
click at [394, 257] on img at bounding box center [393, 307] width 7 height 7
click at [18, 257] on div "Pen" at bounding box center [22, 308] width 8 height 4
click at [109, 257] on div "Shapes" at bounding box center [113, 308] width 15 height 4
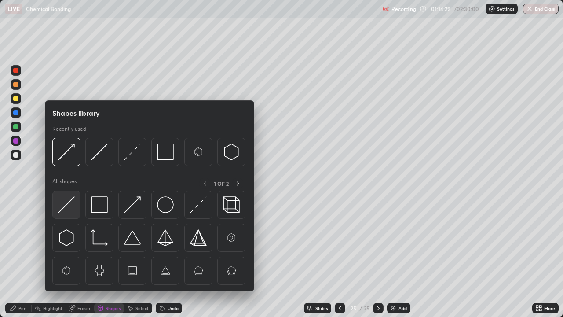
click at [69, 209] on img at bounding box center [66, 204] width 17 height 17
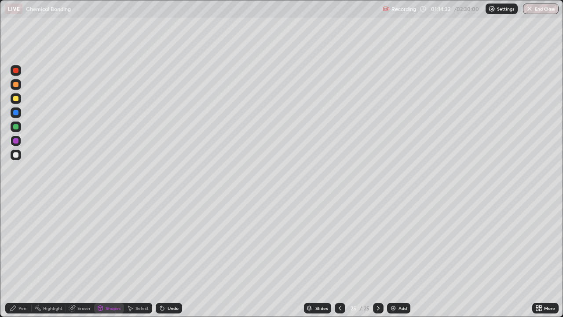
click at [21, 257] on div "Pen" at bounding box center [18, 308] width 26 height 11
click at [17, 127] on div at bounding box center [15, 126] width 5 height 5
click at [112, 257] on div "Shapes" at bounding box center [113, 308] width 15 height 4
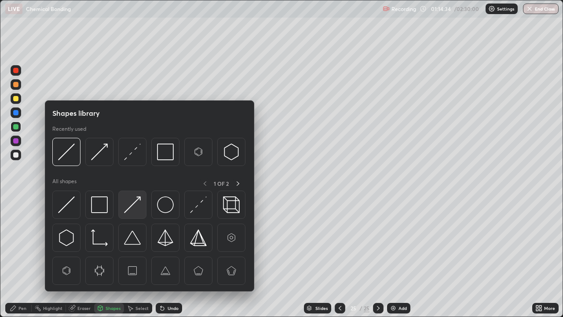
click at [133, 206] on img at bounding box center [132, 204] width 17 height 17
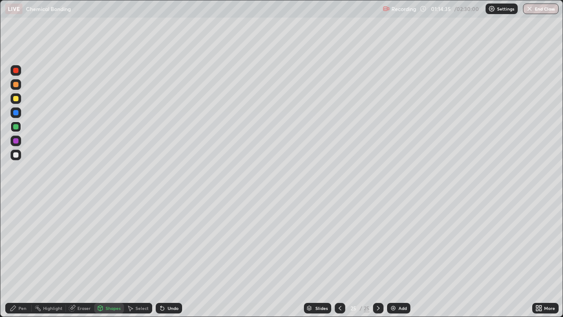
click at [19, 257] on div "Pen" at bounding box center [22, 308] width 8 height 4
click at [106, 257] on div "Shapes" at bounding box center [113, 308] width 15 height 4
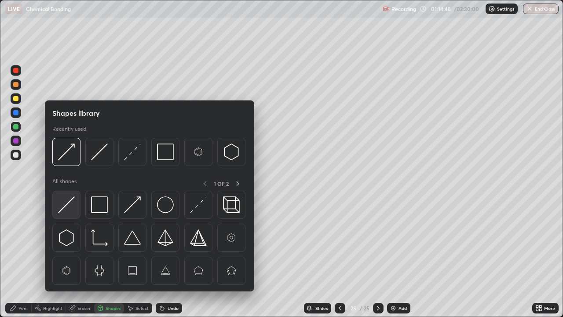
click at [74, 203] on img at bounding box center [66, 204] width 17 height 17
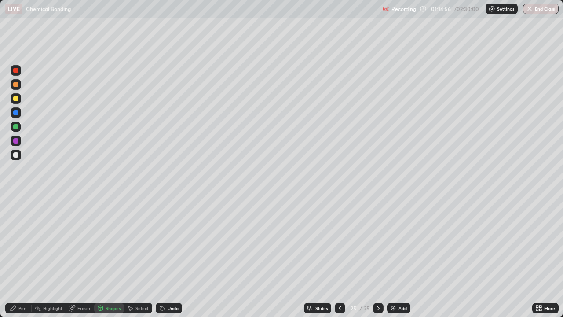
click at [20, 257] on div "Pen" at bounding box center [22, 308] width 8 height 4
click at [15, 100] on div at bounding box center [15, 98] width 5 height 5
click at [17, 150] on div at bounding box center [16, 155] width 11 height 11
click at [19, 140] on div at bounding box center [16, 140] width 11 height 11
click at [111, 257] on div "Shapes" at bounding box center [109, 308] width 30 height 11
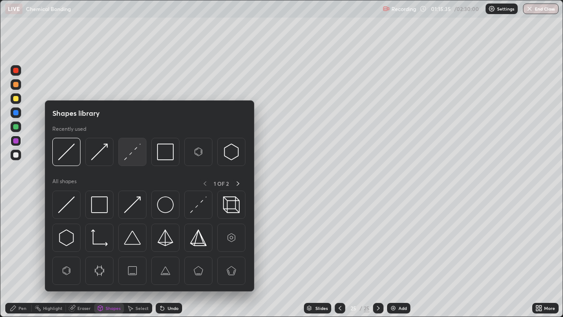
click at [139, 151] on img at bounding box center [132, 151] width 17 height 17
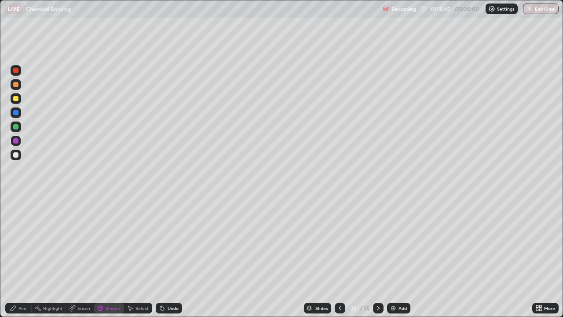
click at [20, 257] on div "Pen" at bounding box center [22, 308] width 8 height 4
click at [16, 257] on icon at bounding box center [13, 307] width 7 height 7
click at [394, 257] on img at bounding box center [393, 307] width 7 height 7
click at [335, 257] on div at bounding box center [340, 308] width 11 height 11
click at [339, 257] on icon at bounding box center [339, 307] width 7 height 7
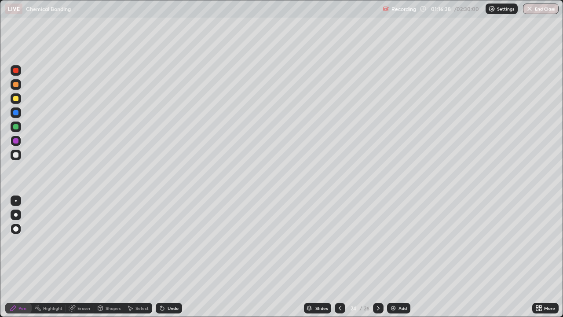
click at [338, 257] on icon at bounding box center [339, 307] width 7 height 7
click at [339, 257] on icon at bounding box center [339, 307] width 7 height 7
click at [336, 257] on div at bounding box center [340, 308] width 11 height 11
click at [110, 257] on div "Shapes" at bounding box center [113, 308] width 15 height 4
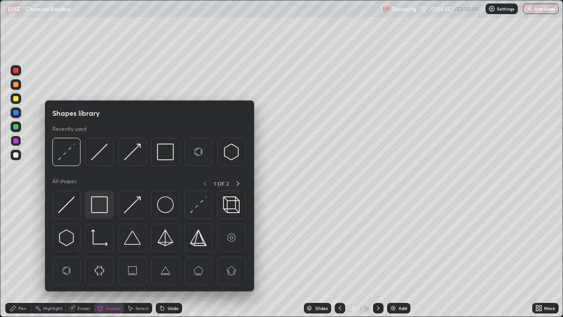
click at [102, 202] on img at bounding box center [99, 204] width 17 height 17
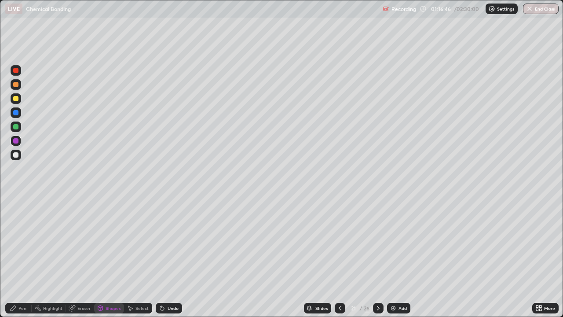
click at [21, 139] on div at bounding box center [16, 140] width 11 height 11
click at [18, 257] on div "Pen" at bounding box center [18, 308] width 26 height 11
click at [377, 257] on icon at bounding box center [378, 307] width 7 height 7
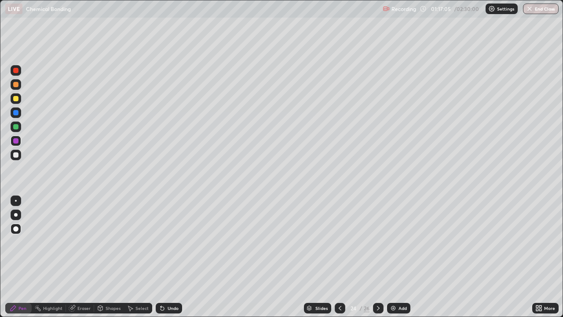
click at [377, 257] on icon at bounding box center [378, 307] width 7 height 7
click at [378, 257] on icon at bounding box center [378, 307] width 7 height 7
click at [16, 113] on div at bounding box center [15, 112] width 5 height 5
click at [16, 99] on div at bounding box center [15, 98] width 5 height 5
click at [110, 257] on div "Shapes" at bounding box center [109, 308] width 30 height 11
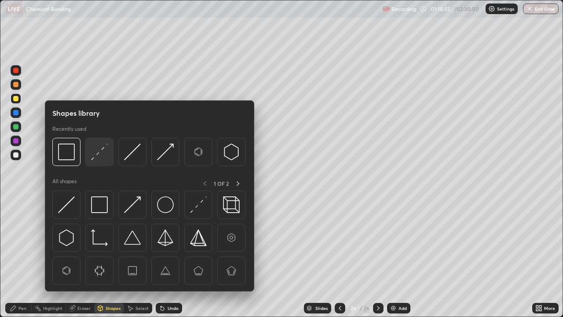
click at [105, 153] on img at bounding box center [99, 151] width 17 height 17
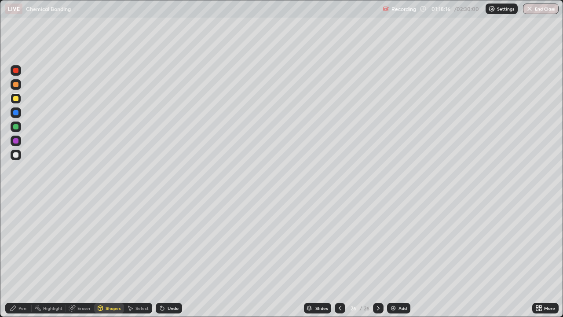
click at [109, 257] on div "Shapes" at bounding box center [113, 308] width 15 height 4
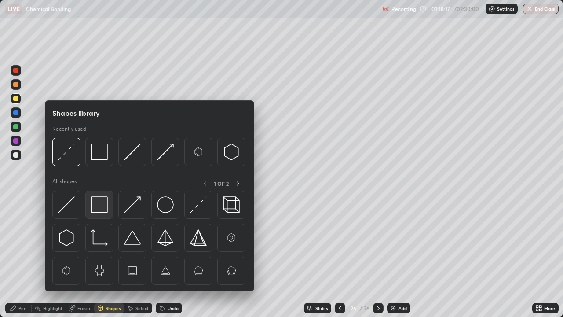
click at [101, 206] on img at bounding box center [99, 204] width 17 height 17
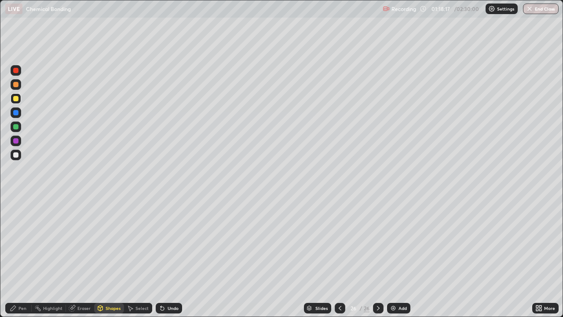
click at [19, 140] on div at bounding box center [16, 140] width 11 height 11
click at [19, 112] on div at bounding box center [16, 112] width 11 height 11
click at [18, 86] on div at bounding box center [15, 84] width 5 height 5
click at [168, 257] on div "Undo" at bounding box center [173, 308] width 11 height 4
click at [25, 257] on div "Pen" at bounding box center [18, 308] width 26 height 11
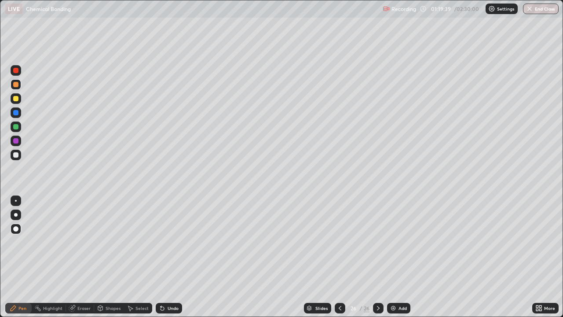
click at [392, 257] on img at bounding box center [393, 307] width 7 height 7
click at [110, 257] on div "Shapes" at bounding box center [113, 308] width 15 height 4
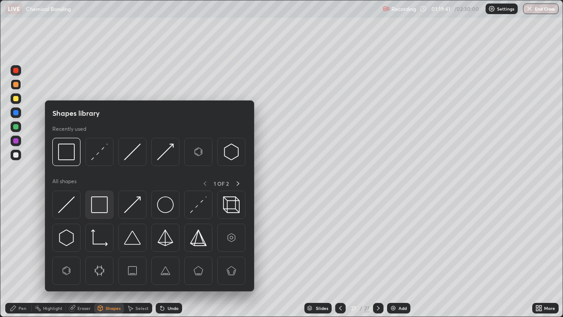
click at [101, 205] on img at bounding box center [99, 204] width 17 height 17
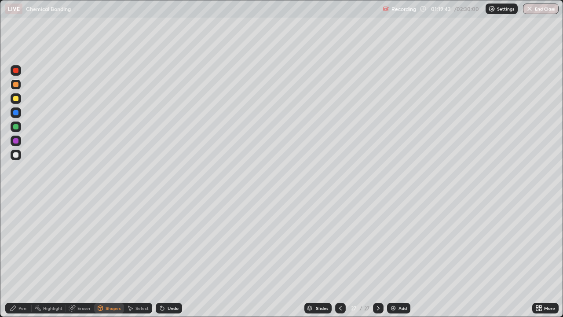
click at [22, 257] on div "Pen" at bounding box center [22, 308] width 8 height 4
click at [172, 257] on div "Undo" at bounding box center [173, 308] width 11 height 4
click at [18, 140] on div at bounding box center [15, 140] width 5 height 5
click at [17, 125] on div at bounding box center [15, 126] width 5 height 5
click at [111, 257] on div "Shapes" at bounding box center [113, 308] width 15 height 4
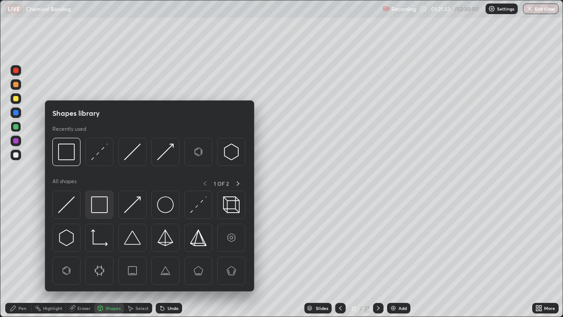
click at [99, 204] on img at bounding box center [99, 204] width 17 height 17
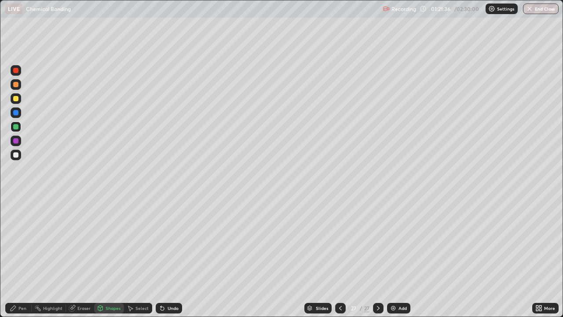
click at [339, 257] on icon at bounding box center [340, 308] width 3 height 4
click at [168, 257] on div "Undo" at bounding box center [173, 308] width 11 height 4
click at [168, 257] on div "Undo" at bounding box center [169, 308] width 26 height 11
click at [23, 257] on div "Pen" at bounding box center [22, 308] width 8 height 4
click at [339, 257] on icon at bounding box center [340, 307] width 7 height 7
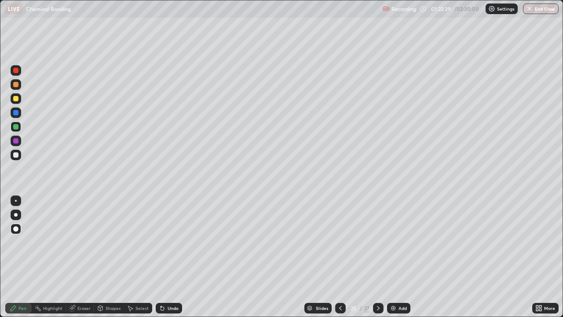
click at [339, 257] on icon at bounding box center [340, 308] width 3 height 4
click at [339, 257] on icon at bounding box center [340, 307] width 7 height 7
click at [337, 257] on icon at bounding box center [340, 307] width 7 height 7
click at [338, 257] on div at bounding box center [340, 308] width 11 height 11
click at [335, 257] on div at bounding box center [340, 308] width 11 height 18
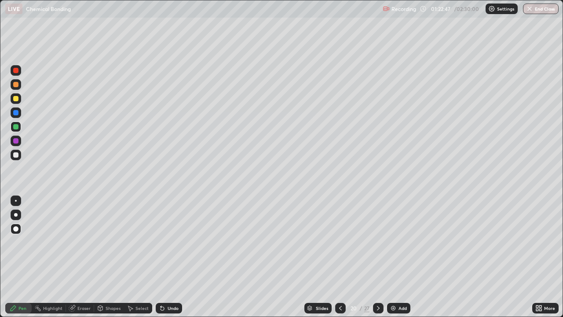
click at [376, 257] on icon at bounding box center [378, 307] width 7 height 7
click at [377, 257] on icon at bounding box center [378, 308] width 3 height 4
click at [377, 257] on icon at bounding box center [378, 307] width 7 height 7
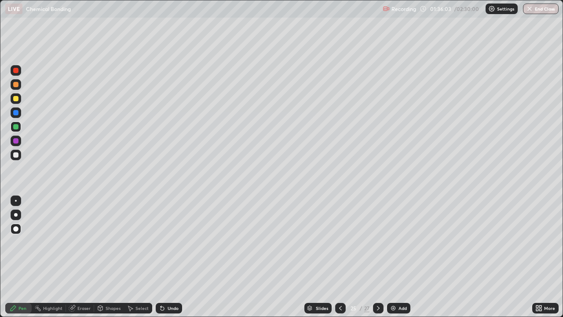
click at [376, 257] on icon at bounding box center [378, 307] width 7 height 7
click at [339, 257] on icon at bounding box center [340, 307] width 7 height 7
click at [377, 257] on icon at bounding box center [378, 308] width 3 height 4
click at [377, 257] on icon at bounding box center [378, 307] width 7 height 7
click at [335, 257] on div at bounding box center [340, 308] width 11 height 18
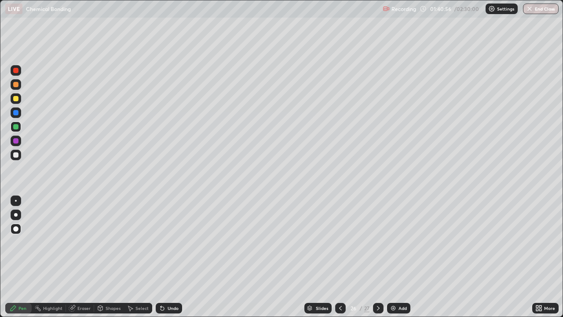
click at [377, 257] on icon at bounding box center [378, 307] width 7 height 7
click at [392, 257] on img at bounding box center [393, 307] width 7 height 7
click at [109, 257] on div "Shapes" at bounding box center [113, 308] width 15 height 4
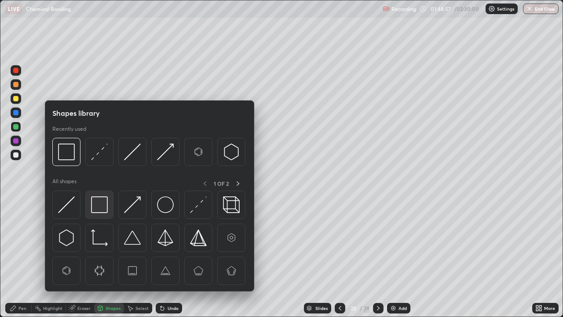
click at [99, 205] on img at bounding box center [99, 204] width 17 height 17
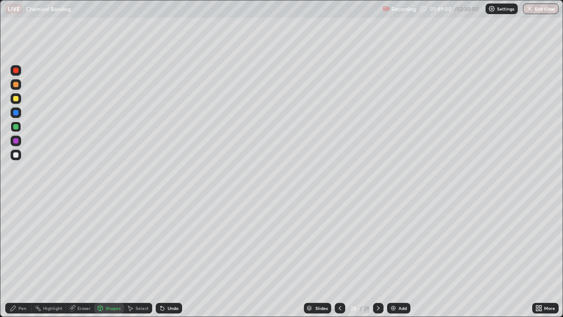
click at [339, 257] on icon at bounding box center [340, 308] width 3 height 4
click at [377, 257] on icon at bounding box center [378, 307] width 7 height 7
click at [112, 257] on div "Shapes" at bounding box center [113, 308] width 15 height 4
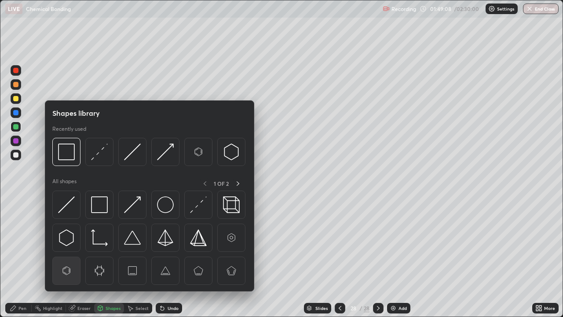
click at [70, 257] on img at bounding box center [66, 270] width 17 height 17
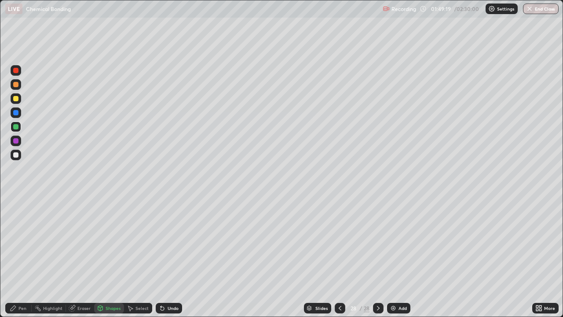
click at [23, 257] on div "Pen" at bounding box center [22, 308] width 8 height 4
click at [16, 112] on div at bounding box center [15, 112] width 5 height 5
click at [176, 257] on div "Undo" at bounding box center [169, 308] width 26 height 11
click at [178, 257] on div "Undo" at bounding box center [169, 308] width 26 height 11
click at [179, 257] on div "Undo" at bounding box center [169, 308] width 26 height 11
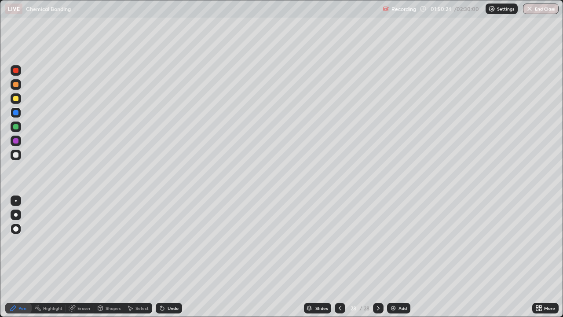
click at [15, 100] on div at bounding box center [15, 98] width 5 height 5
click at [19, 140] on div at bounding box center [16, 140] width 11 height 11
click at [112, 257] on div "Shapes" at bounding box center [113, 308] width 15 height 4
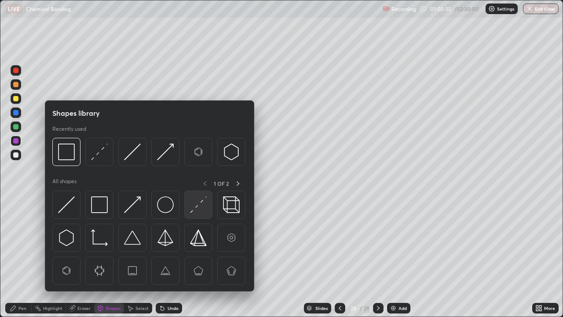
click at [199, 201] on img at bounding box center [198, 204] width 17 height 17
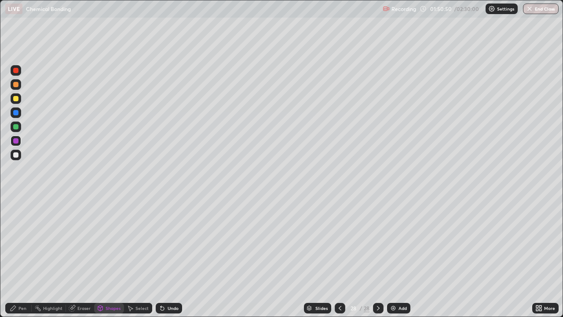
click at [23, 257] on div "Pen" at bounding box center [22, 308] width 8 height 4
click at [16, 114] on div at bounding box center [15, 112] width 5 height 5
click at [16, 98] on div at bounding box center [15, 98] width 5 height 5
click at [107, 257] on div "Shapes" at bounding box center [113, 308] width 15 height 4
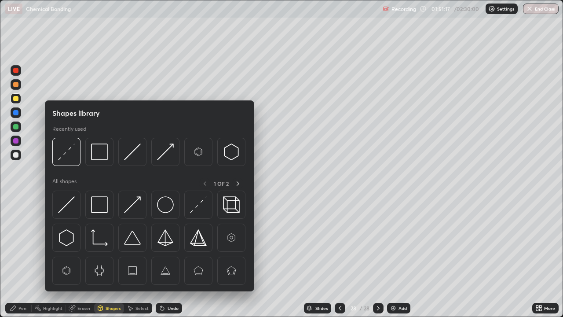
click at [16, 155] on div at bounding box center [15, 154] width 5 height 5
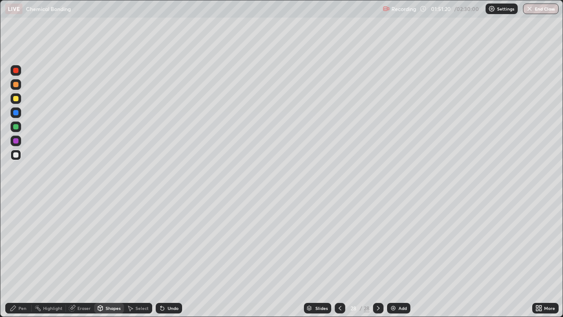
click at [166, 257] on div "Undo" at bounding box center [169, 308] width 26 height 11
click at [15, 257] on icon at bounding box center [13, 307] width 7 height 7
click at [397, 257] on div "Add" at bounding box center [398, 308] width 23 height 11
click at [106, 257] on div "Shapes" at bounding box center [113, 308] width 15 height 4
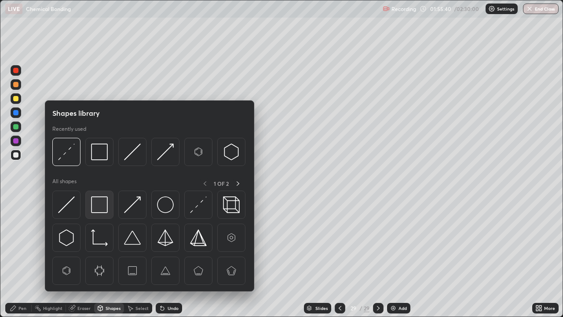
click at [100, 205] on img at bounding box center [99, 204] width 17 height 17
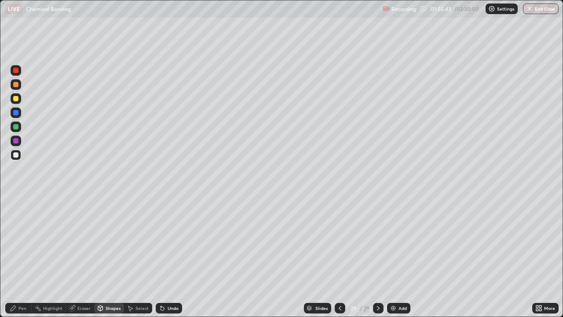
click at [16, 99] on div at bounding box center [15, 98] width 5 height 5
click at [169, 257] on div "Undo" at bounding box center [173, 308] width 11 height 4
click at [20, 257] on div "Pen" at bounding box center [22, 308] width 8 height 4
click at [106, 257] on div "Shapes" at bounding box center [113, 308] width 15 height 4
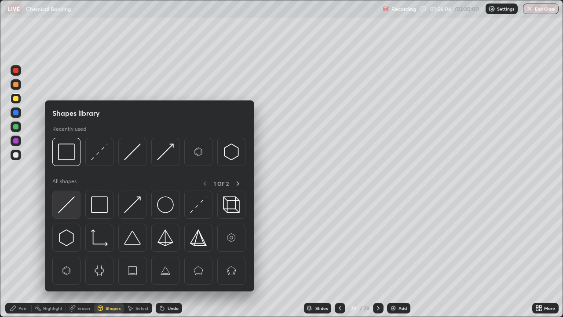
click at [71, 209] on img at bounding box center [66, 204] width 17 height 17
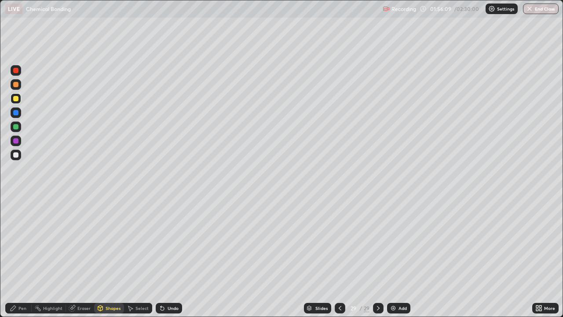
click at [20, 257] on div "Pen" at bounding box center [22, 308] width 8 height 4
click at [110, 257] on div "Shapes" at bounding box center [113, 308] width 15 height 4
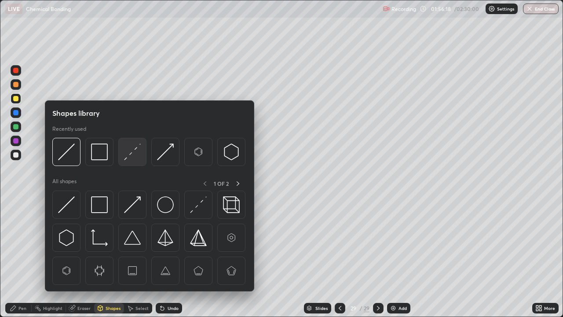
click at [140, 153] on img at bounding box center [132, 151] width 17 height 17
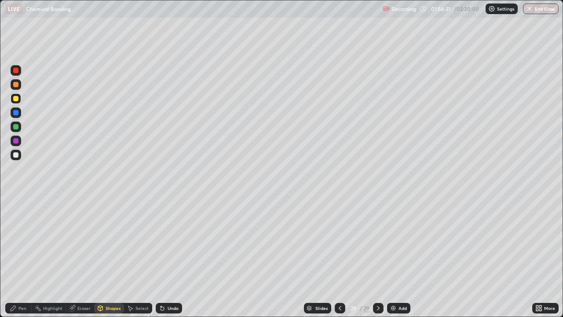
click at [170, 257] on div "Undo" at bounding box center [173, 308] width 11 height 4
click at [16, 142] on div at bounding box center [15, 140] width 5 height 5
click at [19, 257] on div "Pen" at bounding box center [22, 308] width 8 height 4
click at [402, 257] on div "Add" at bounding box center [402, 308] width 8 height 4
click at [18, 257] on div "Pen" at bounding box center [22, 308] width 8 height 4
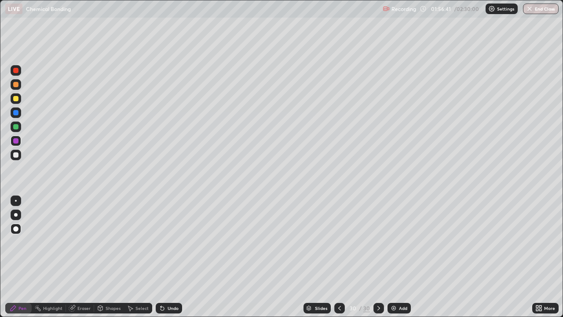
click at [18, 102] on div at bounding box center [16, 98] width 11 height 11
click at [104, 257] on div "Shapes" at bounding box center [109, 308] width 30 height 11
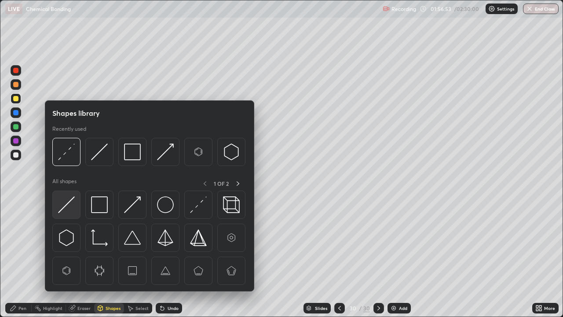
click at [70, 201] on img at bounding box center [66, 204] width 17 height 17
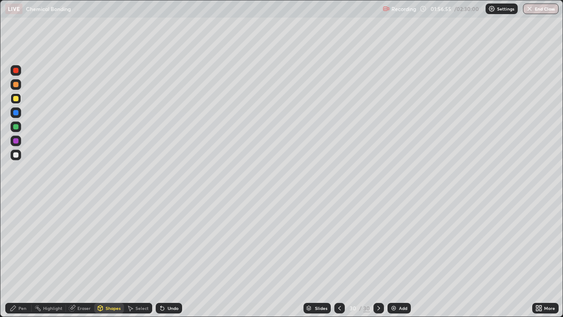
click at [12, 257] on icon at bounding box center [13, 307] width 5 height 5
click at [168, 257] on div "Undo" at bounding box center [169, 308] width 26 height 11
click at [171, 257] on div "Undo" at bounding box center [169, 308] width 26 height 11
click at [170, 257] on div "Undo" at bounding box center [169, 308] width 26 height 11
click at [16, 141] on div at bounding box center [15, 140] width 5 height 5
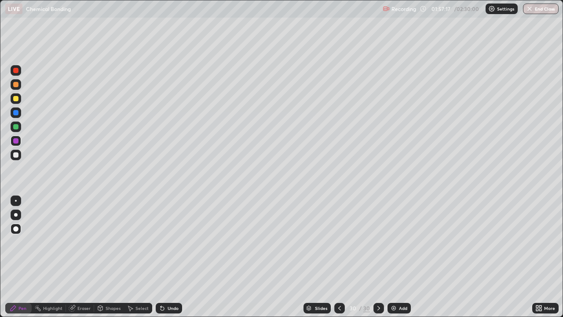
click at [109, 257] on div "Shapes" at bounding box center [113, 308] width 15 height 4
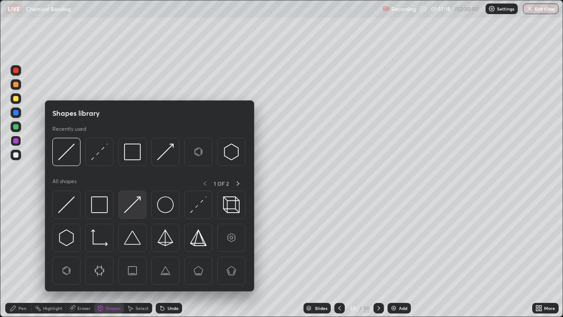
click at [132, 206] on img at bounding box center [132, 204] width 17 height 17
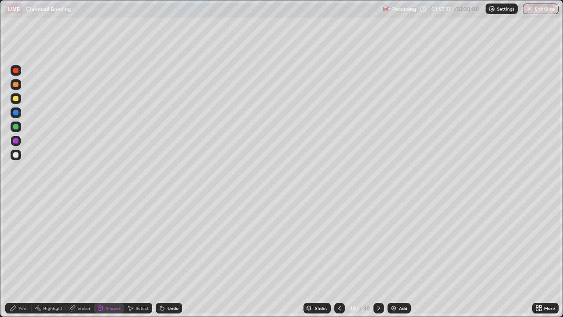
click at [19, 257] on div "Pen" at bounding box center [18, 308] width 26 height 11
click at [18, 114] on div at bounding box center [15, 112] width 5 height 5
click at [113, 257] on div "Shapes" at bounding box center [113, 308] width 15 height 4
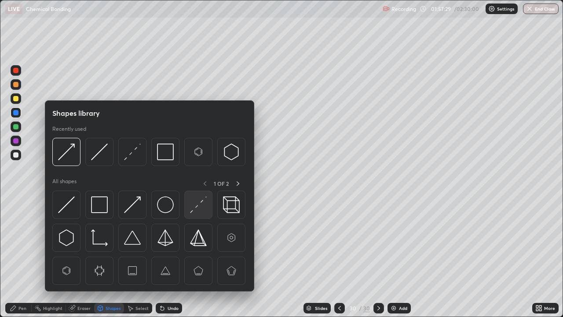
click at [200, 206] on img at bounding box center [198, 204] width 17 height 17
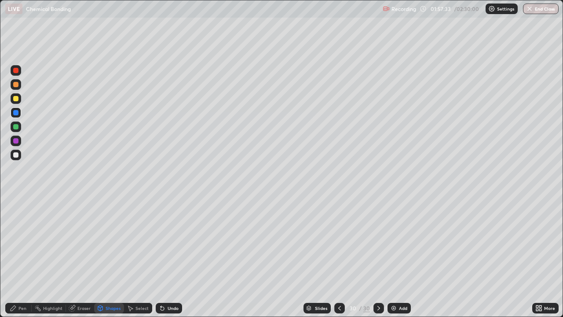
click at [109, 257] on div "Shapes" at bounding box center [113, 308] width 15 height 4
click at [19, 102] on div at bounding box center [16, 98] width 11 height 11
click at [171, 257] on div "Undo" at bounding box center [173, 308] width 11 height 4
click at [175, 257] on div "Undo" at bounding box center [173, 308] width 11 height 4
click at [178, 257] on div "Undo" at bounding box center [169, 308] width 26 height 11
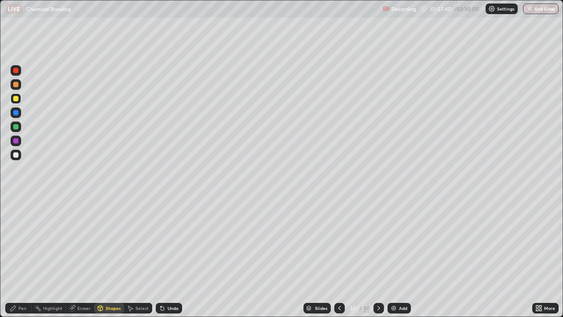
click at [26, 257] on div "Pen" at bounding box center [22, 308] width 8 height 4
click at [110, 257] on div "Shapes" at bounding box center [113, 308] width 15 height 4
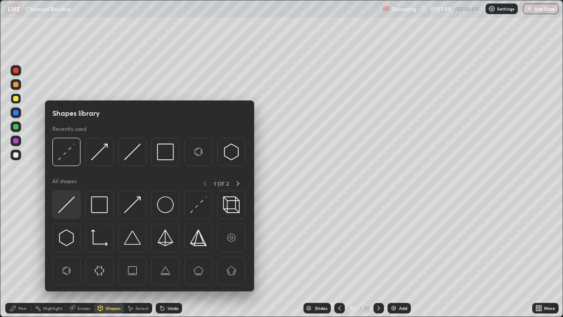
click at [73, 208] on img at bounding box center [66, 204] width 17 height 17
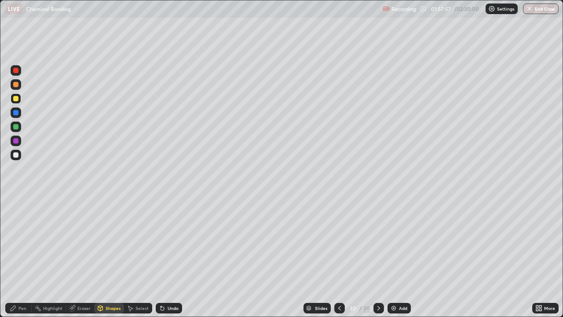
click at [24, 257] on div "Pen" at bounding box center [22, 308] width 8 height 4
click at [15, 129] on div at bounding box center [15, 126] width 5 height 5
click at [109, 257] on div "Shapes" at bounding box center [113, 308] width 15 height 4
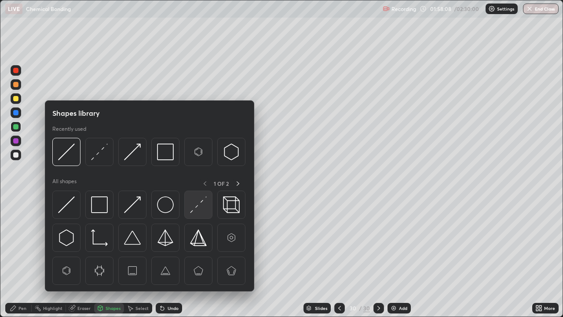
click at [195, 206] on img at bounding box center [198, 204] width 17 height 17
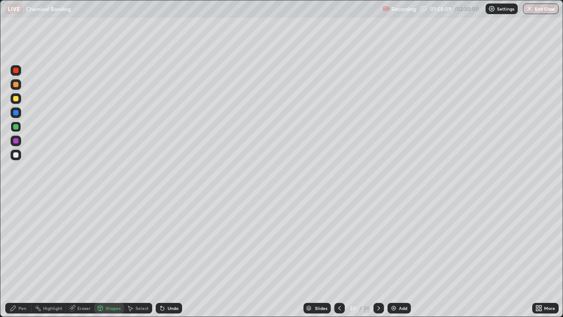
click at [18, 112] on div at bounding box center [15, 112] width 5 height 5
click at [26, 257] on div "Pen" at bounding box center [18, 308] width 26 height 11
click at [16, 96] on div at bounding box center [15, 98] width 5 height 5
click at [107, 257] on div "Shapes" at bounding box center [109, 308] width 30 height 11
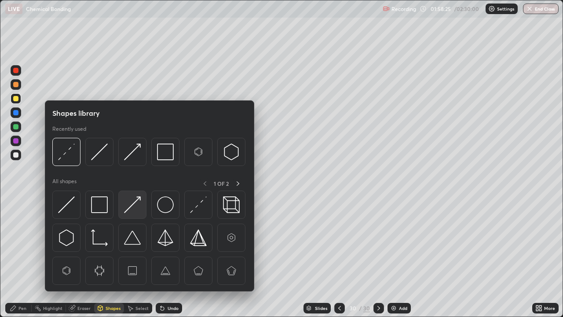
click at [131, 210] on img at bounding box center [132, 204] width 17 height 17
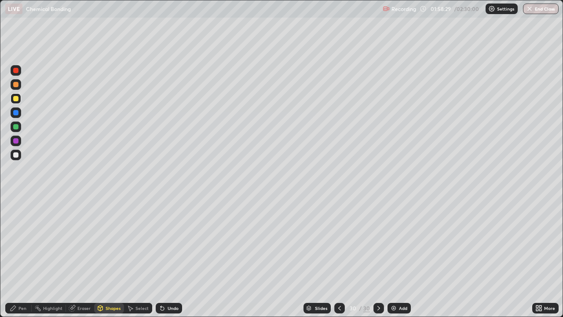
click at [19, 257] on div "Pen" at bounding box center [22, 308] width 8 height 4
click at [400, 257] on div "Add" at bounding box center [403, 308] width 8 height 4
click at [15, 257] on icon at bounding box center [13, 307] width 7 height 7
click at [108, 257] on div "Shapes" at bounding box center [113, 308] width 15 height 4
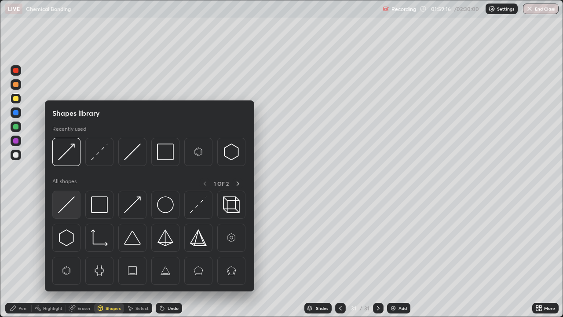
click at [68, 204] on img at bounding box center [66, 204] width 17 height 17
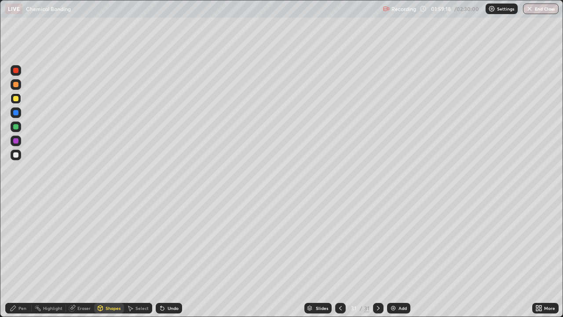
click at [27, 257] on div "Pen" at bounding box center [18, 308] width 26 height 11
click at [16, 114] on div at bounding box center [15, 112] width 5 height 5
click at [16, 126] on div at bounding box center [15, 126] width 5 height 5
click at [16, 139] on div at bounding box center [15, 140] width 5 height 5
click at [106, 257] on div "Shapes" at bounding box center [113, 308] width 15 height 4
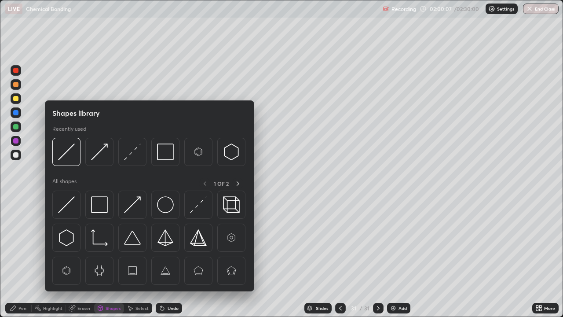
click at [124, 155] on img at bounding box center [132, 151] width 17 height 17
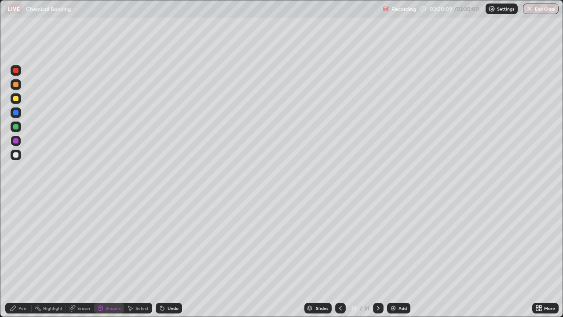
click at [18, 257] on div "Pen" at bounding box center [18, 308] width 26 height 11
click at [17, 98] on div at bounding box center [15, 98] width 5 height 5
click at [401, 257] on div "Add" at bounding box center [402, 308] width 8 height 4
click at [15, 257] on icon at bounding box center [13, 307] width 7 height 7
click at [106, 257] on div "Shapes" at bounding box center [113, 308] width 15 height 4
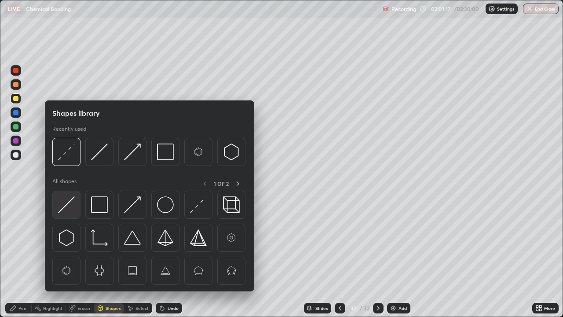
click at [65, 205] on img at bounding box center [66, 204] width 17 height 17
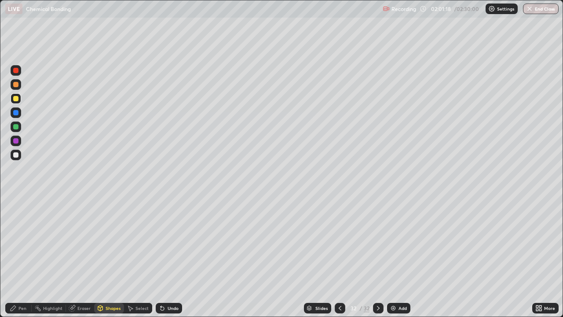
click at [15, 139] on div at bounding box center [15, 140] width 5 height 5
click at [17, 257] on div "Pen" at bounding box center [18, 308] width 26 height 11
click at [16, 127] on div at bounding box center [15, 126] width 5 height 5
click at [15, 140] on div at bounding box center [15, 140] width 5 height 5
click at [16, 99] on div at bounding box center [15, 98] width 5 height 5
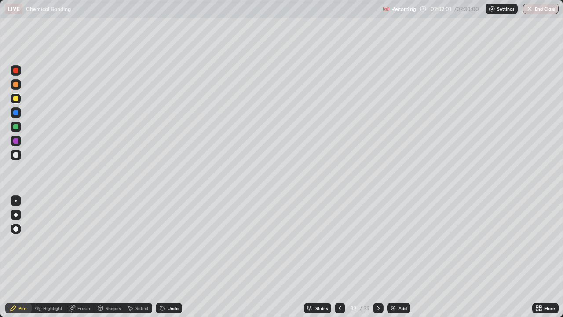
click at [110, 257] on div "Shapes" at bounding box center [113, 308] width 15 height 4
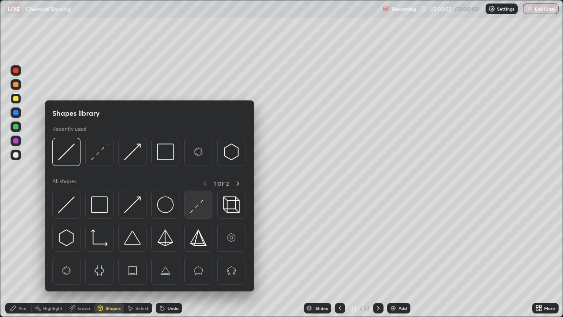
click at [194, 206] on img at bounding box center [198, 204] width 17 height 17
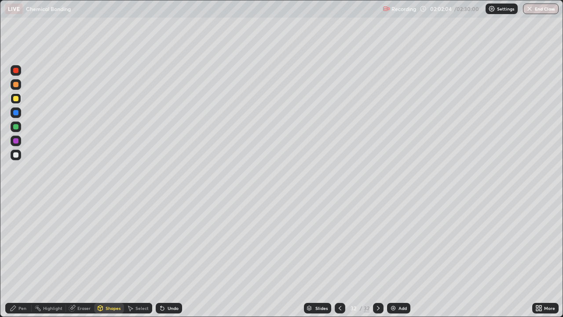
click at [22, 257] on div "Pen" at bounding box center [18, 308] width 26 height 11
click at [464, 11] on div "Recording 02:03:32 / 02:30:00 Settings End Class" at bounding box center [471, 8] width 176 height 17
click at [502, 9] on p "Settings" at bounding box center [505, 9] width 17 height 4
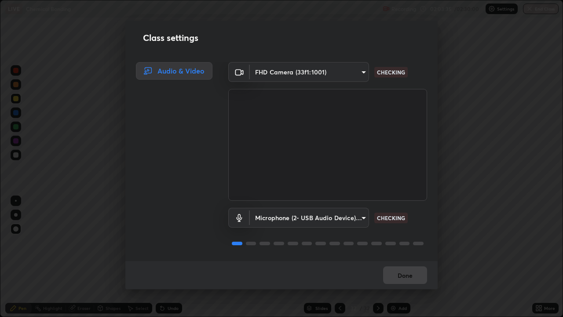
click at [515, 152] on div "Class settings Audio & Video FHD Camera (33f1:1001) 443a52c1fcb7883315f8fd5a1b2…" at bounding box center [281, 158] width 563 height 317
click at [497, 199] on div "Class settings Audio & Video FHD Camera (33f1:1001) 443a52c1fcb7883315f8fd5a1b2…" at bounding box center [281, 158] width 563 height 317
click at [407, 257] on button "Done" at bounding box center [405, 275] width 44 height 18
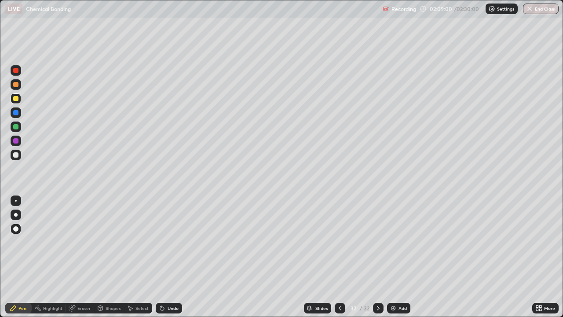
click at [393, 257] on img at bounding box center [393, 307] width 7 height 7
click at [107, 257] on div "Shapes" at bounding box center [113, 308] width 15 height 4
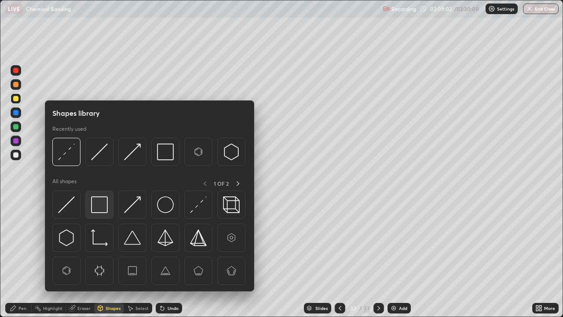
click at [100, 205] on img at bounding box center [99, 204] width 17 height 17
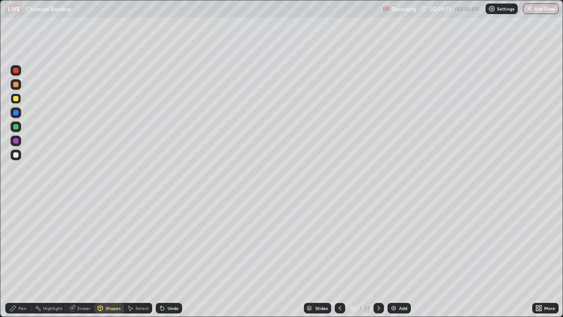
click at [17, 257] on div "Pen" at bounding box center [18, 308] width 26 height 11
click at [15, 111] on div at bounding box center [15, 112] width 5 height 5
click at [108, 257] on div "Shapes" at bounding box center [113, 308] width 15 height 4
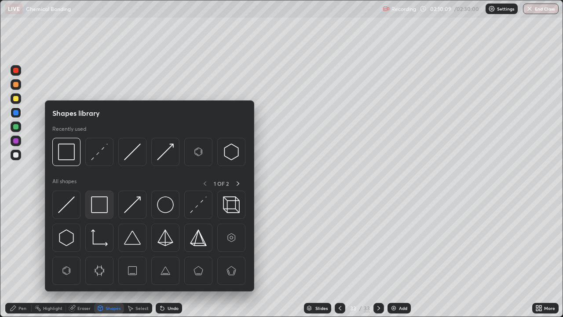
click at [102, 208] on img at bounding box center [99, 204] width 17 height 17
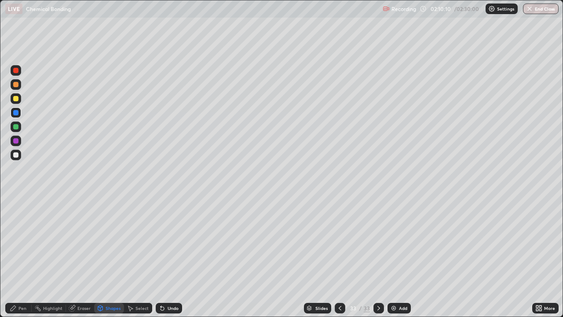
click at [16, 153] on div at bounding box center [15, 154] width 5 height 5
click at [21, 257] on div "Pen" at bounding box center [22, 308] width 8 height 4
click at [18, 98] on div at bounding box center [15, 98] width 5 height 5
click at [399, 257] on div "Add" at bounding box center [403, 308] width 8 height 4
click at [19, 257] on div "Pen" at bounding box center [22, 308] width 8 height 4
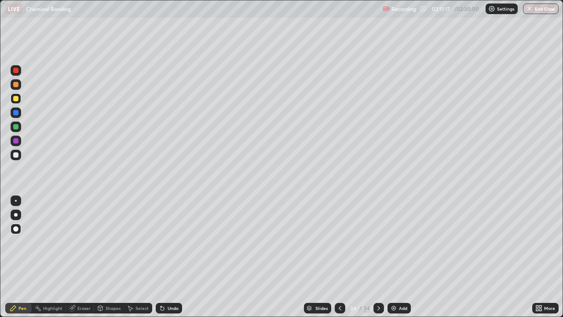
click at [165, 257] on div "Undo" at bounding box center [169, 308] width 26 height 11
click at [168, 257] on div "Undo" at bounding box center [173, 308] width 11 height 4
click at [169, 257] on div "Undo" at bounding box center [173, 308] width 11 height 4
click at [168, 257] on div "Undo" at bounding box center [169, 308] width 26 height 11
click at [169, 257] on div "Undo" at bounding box center [173, 308] width 11 height 4
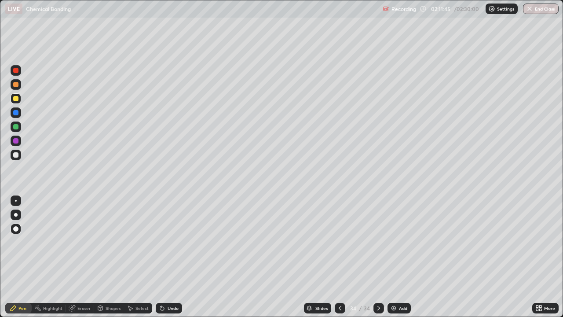
click at [172, 257] on div "Undo" at bounding box center [169, 308] width 26 height 11
click at [113, 257] on div "Shapes" at bounding box center [113, 308] width 15 height 4
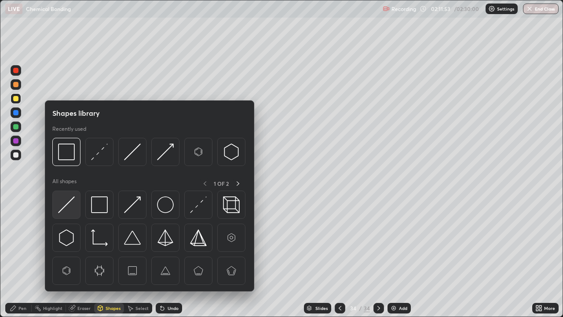
click at [75, 207] on div at bounding box center [66, 204] width 28 height 28
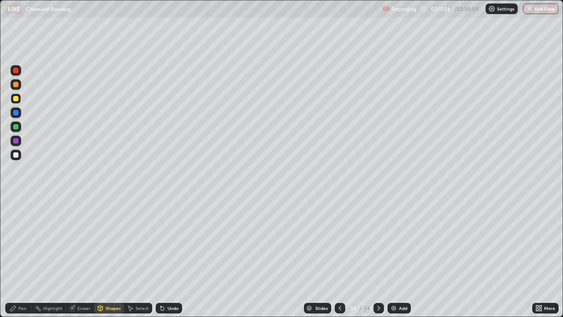
click at [22, 257] on div "Pen" at bounding box center [18, 308] width 26 height 11
click at [400, 257] on div "Add" at bounding box center [403, 308] width 8 height 4
click at [24, 257] on div "Pen" at bounding box center [18, 308] width 26 height 11
click at [14, 114] on div at bounding box center [15, 112] width 5 height 5
click at [111, 257] on div "Shapes" at bounding box center [109, 308] width 30 height 11
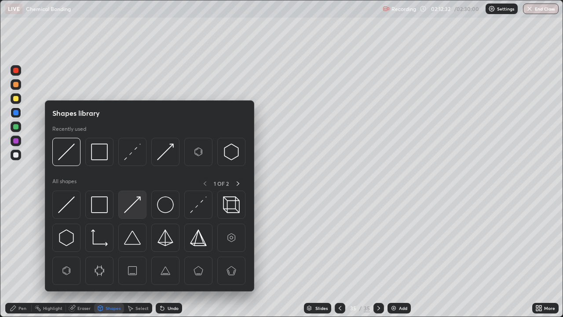
click at [134, 201] on img at bounding box center [132, 204] width 17 height 17
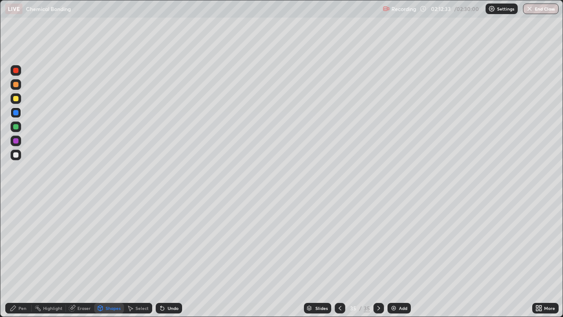
click at [20, 257] on div "Pen" at bounding box center [18, 308] width 26 height 11
click at [172, 257] on div "Undo" at bounding box center [173, 308] width 11 height 4
click at [169, 257] on div "Undo" at bounding box center [169, 308] width 26 height 11
click at [168, 257] on div "Undo" at bounding box center [169, 308] width 26 height 11
click at [171, 257] on div "Undo" at bounding box center [169, 308] width 26 height 11
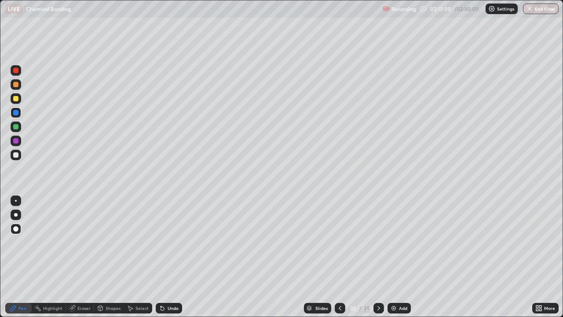
click at [110, 257] on div "Shapes" at bounding box center [113, 308] width 15 height 4
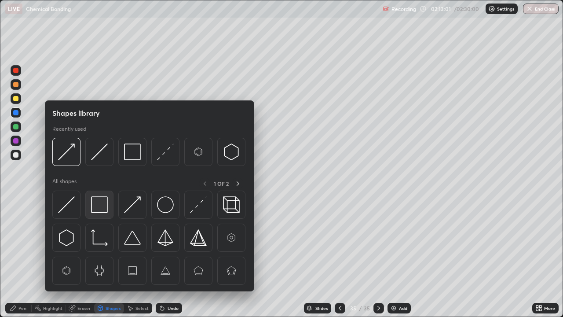
click at [102, 207] on img at bounding box center [99, 204] width 17 height 17
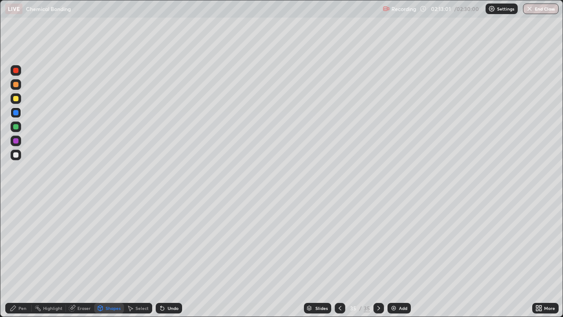
click at [18, 156] on div at bounding box center [15, 154] width 5 height 5
click at [15, 257] on icon at bounding box center [13, 307] width 7 height 7
click at [335, 257] on div at bounding box center [340, 308] width 11 height 11
click at [377, 257] on icon at bounding box center [378, 307] width 7 height 7
click at [396, 257] on img at bounding box center [393, 307] width 7 height 7
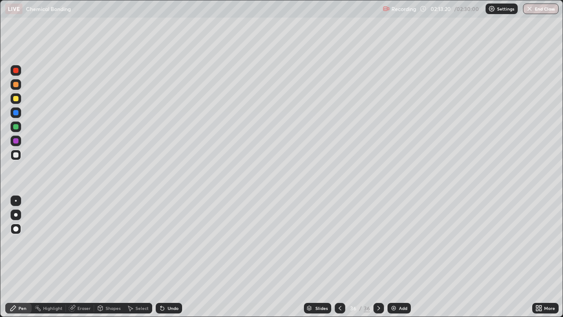
click at [16, 257] on icon at bounding box center [13, 307] width 7 height 7
click at [168, 257] on div "Undo" at bounding box center [173, 308] width 11 height 4
click at [112, 257] on div "Shapes" at bounding box center [113, 308] width 15 height 4
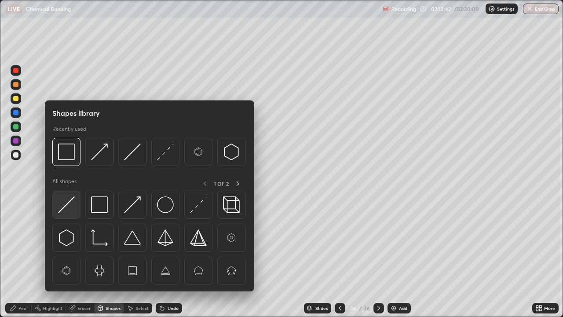
click at [69, 202] on img at bounding box center [66, 204] width 17 height 17
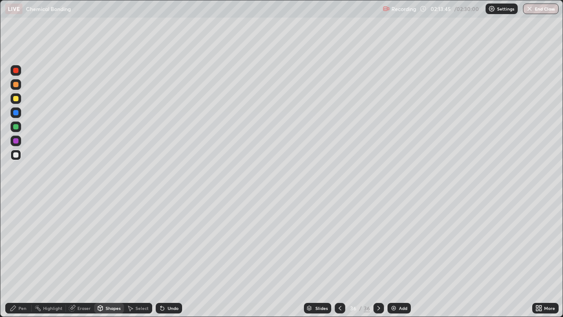
click at [24, 257] on div "Pen" at bounding box center [22, 308] width 8 height 4
click at [16, 140] on div at bounding box center [15, 140] width 5 height 5
click at [14, 125] on div at bounding box center [15, 126] width 5 height 5
click at [339, 257] on icon at bounding box center [339, 307] width 7 height 7
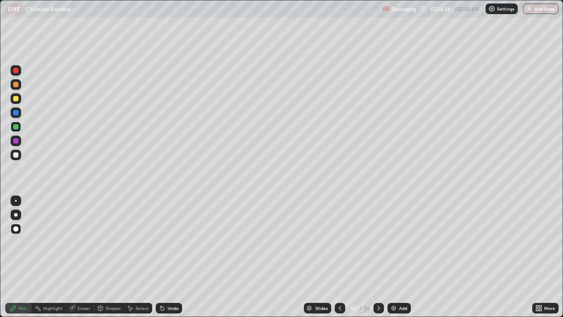
click at [106, 257] on div "Shapes" at bounding box center [113, 308] width 15 height 4
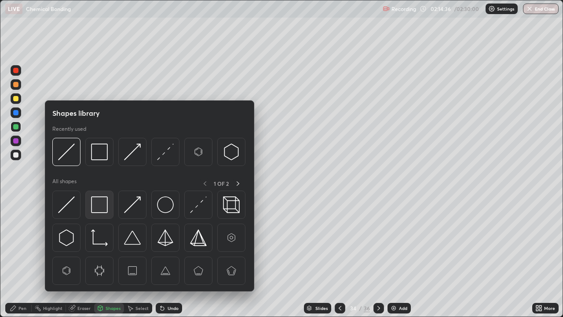
click at [99, 210] on img at bounding box center [99, 204] width 17 height 17
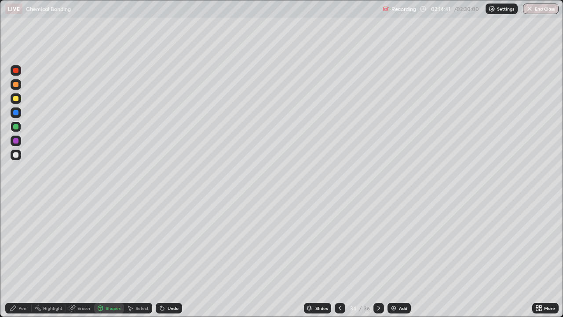
click at [19, 257] on div "Pen" at bounding box center [22, 308] width 8 height 4
click at [394, 257] on img at bounding box center [393, 307] width 7 height 7
click at [376, 257] on icon at bounding box center [378, 307] width 7 height 7
click at [377, 257] on icon at bounding box center [378, 307] width 7 height 7
click at [395, 257] on img at bounding box center [393, 307] width 7 height 7
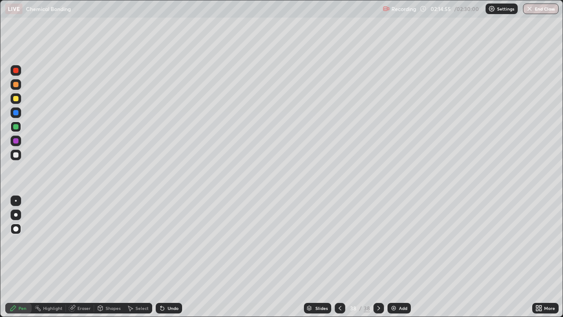
click at [109, 257] on div "Shapes" at bounding box center [113, 308] width 15 height 4
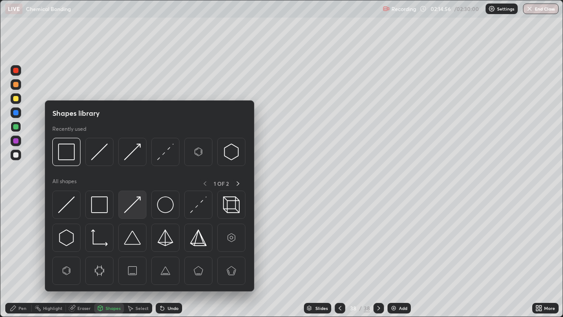
click at [135, 202] on img at bounding box center [132, 204] width 17 height 17
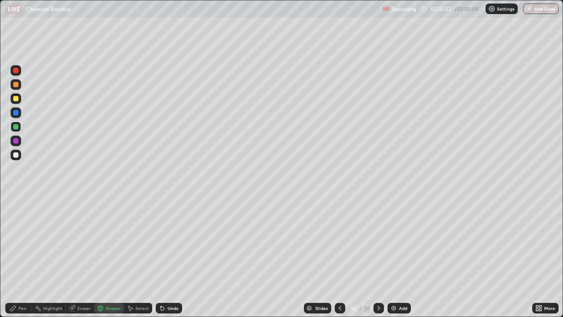
click at [20, 257] on div "Pen" at bounding box center [18, 308] width 26 height 11
click at [14, 100] on div at bounding box center [15, 98] width 5 height 5
click at [110, 257] on div "Shapes" at bounding box center [113, 308] width 15 height 4
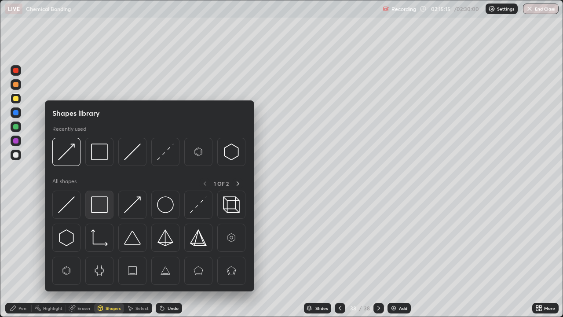
click at [103, 208] on img at bounding box center [99, 204] width 17 height 17
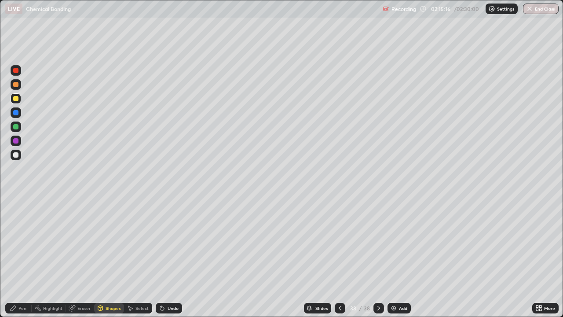
click at [18, 141] on div at bounding box center [15, 140] width 5 height 5
click at [106, 257] on div "Shapes" at bounding box center [113, 308] width 15 height 4
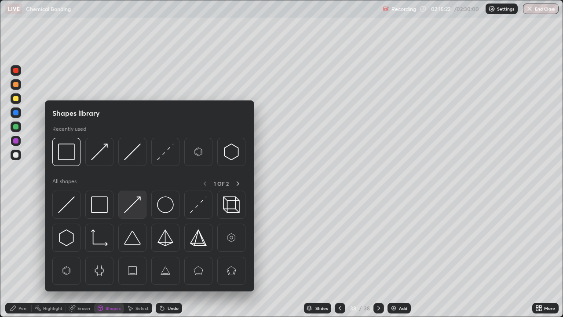
click at [131, 205] on img at bounding box center [132, 204] width 17 height 17
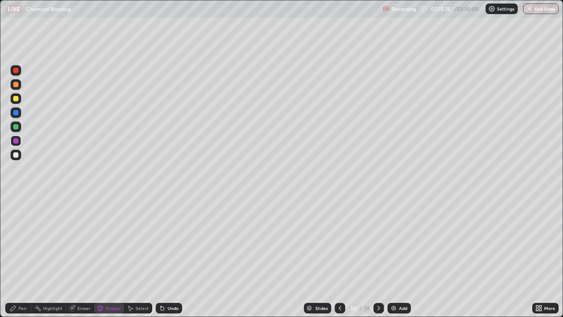
click at [19, 257] on div "Pen" at bounding box center [22, 308] width 8 height 4
click at [335, 257] on div at bounding box center [340, 308] width 11 height 11
click at [377, 257] on icon at bounding box center [378, 307] width 7 height 7
click at [111, 257] on div "Shapes" at bounding box center [113, 308] width 15 height 4
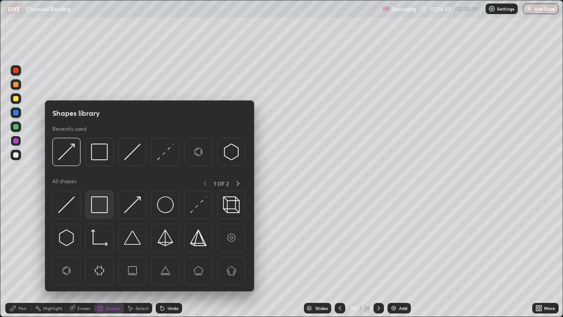
click at [99, 204] on img at bounding box center [99, 204] width 17 height 17
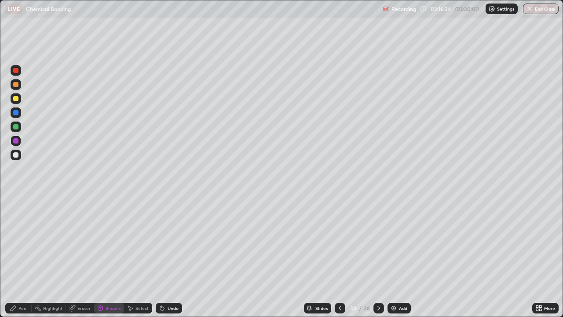
click at [16, 155] on div at bounding box center [15, 154] width 5 height 5
click at [163, 257] on icon at bounding box center [162, 307] width 7 height 7
click at [17, 257] on div "Pen" at bounding box center [18, 308] width 26 height 11
click at [339, 257] on icon at bounding box center [339, 307] width 7 height 7
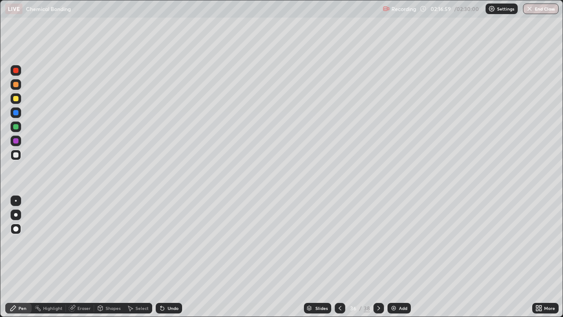
click at [336, 257] on div at bounding box center [340, 308] width 11 height 11
click at [335, 257] on div at bounding box center [340, 308] width 11 height 11
click at [339, 257] on icon at bounding box center [339, 307] width 7 height 7
click at [376, 257] on icon at bounding box center [378, 307] width 7 height 7
click at [377, 257] on icon at bounding box center [378, 307] width 7 height 7
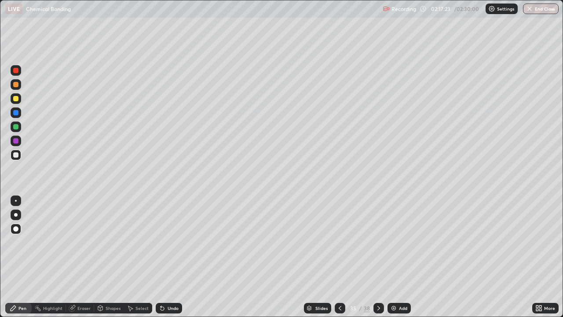
click at [377, 257] on icon at bounding box center [378, 307] width 7 height 7
click at [378, 257] on icon at bounding box center [378, 307] width 7 height 7
click at [377, 257] on icon at bounding box center [378, 307] width 7 height 7
click at [536, 7] on button "End Class" at bounding box center [541, 9] width 36 height 11
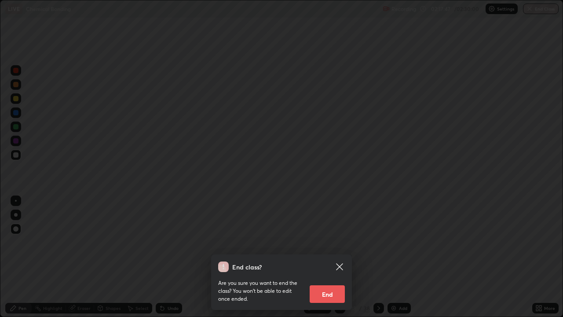
click at [324, 257] on button "End" at bounding box center [327, 294] width 35 height 18
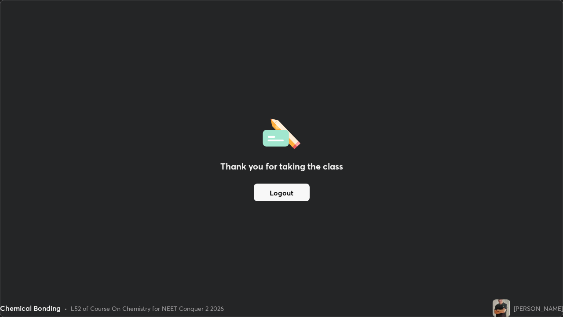
click at [287, 188] on button "Logout" at bounding box center [282, 192] width 56 height 18
